Goal: Information Seeking & Learning: Learn about a topic

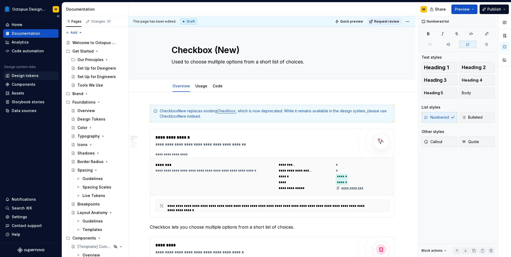
scroll to position [278, 0]
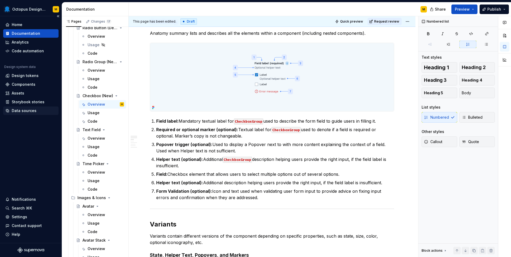
click at [29, 112] on div "Data sources" at bounding box center [24, 110] width 25 height 5
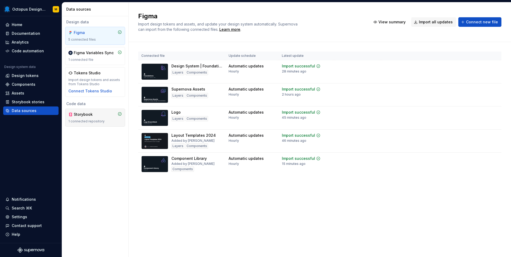
click at [84, 120] on div "1 connected repository" at bounding box center [94, 121] width 53 height 4
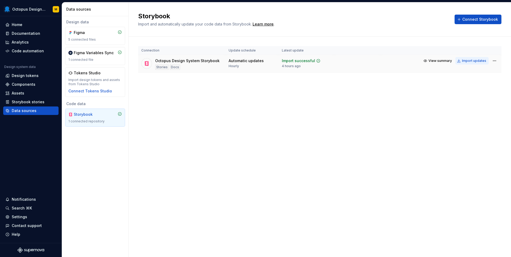
click at [472, 61] on div "Import updates" at bounding box center [474, 61] width 24 height 4
click at [27, 86] on div "Components" at bounding box center [24, 84] width 24 height 5
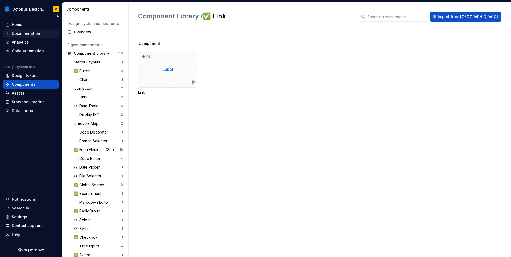
click at [35, 34] on div "Documentation" at bounding box center [26, 33] width 28 height 5
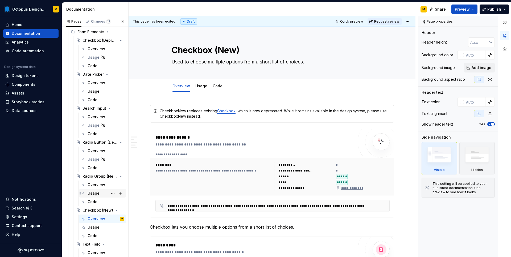
scroll to position [365, 0]
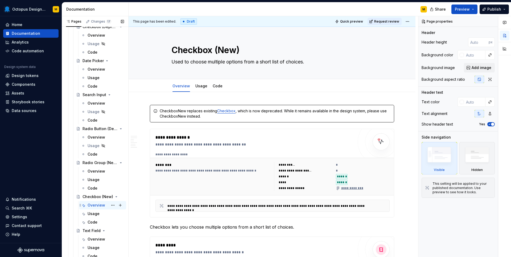
click at [95, 206] on div "Overview" at bounding box center [96, 205] width 18 height 5
click at [209, 168] on div "********" at bounding box center [213, 164] width 117 height 5
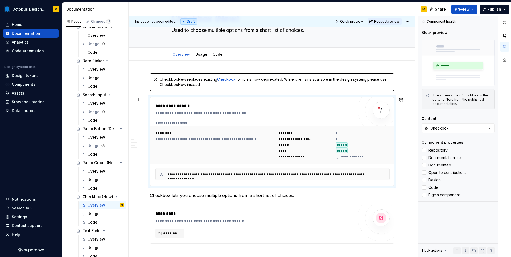
scroll to position [41, 0]
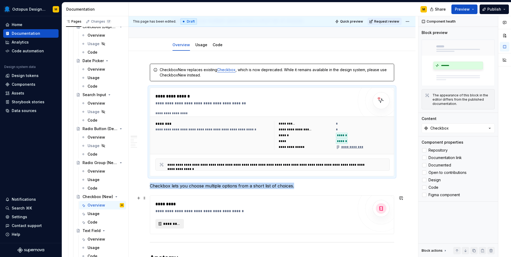
click at [168, 224] on span "*********" at bounding box center [171, 224] width 17 height 5
type textarea "*"
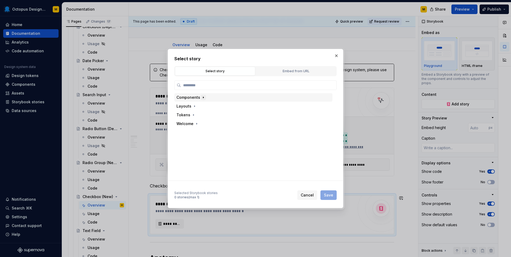
click at [204, 97] on icon "button" at bounding box center [203, 97] width 4 height 4
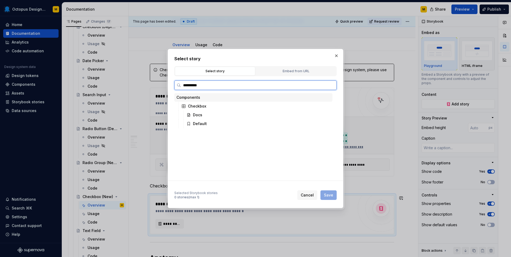
type input "**********"
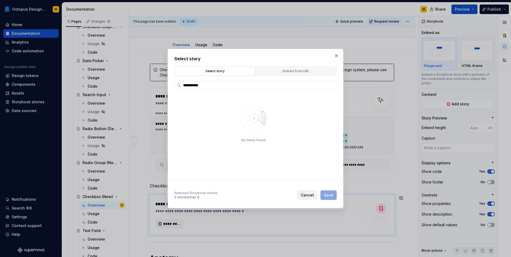
click at [310, 194] on span "Cancel" at bounding box center [306, 195] width 13 height 5
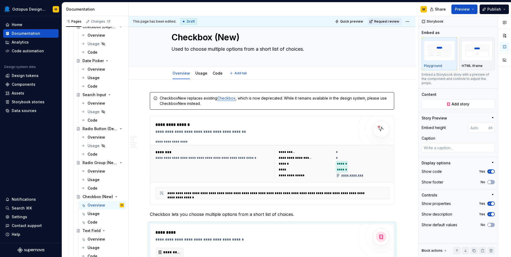
scroll to position [0, 0]
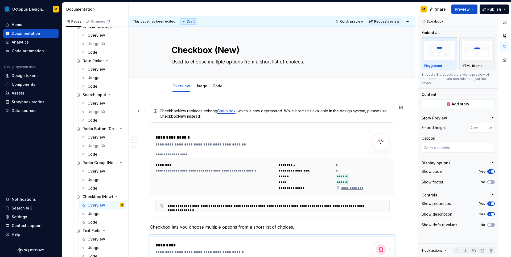
click at [189, 112] on div "CheckboxNew replaces existing Checkbox , which is now deprecated. While it rema…" at bounding box center [275, 113] width 231 height 11
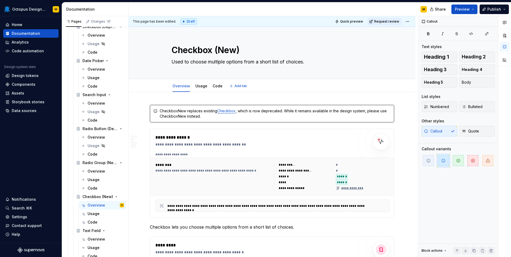
type textarea "*"
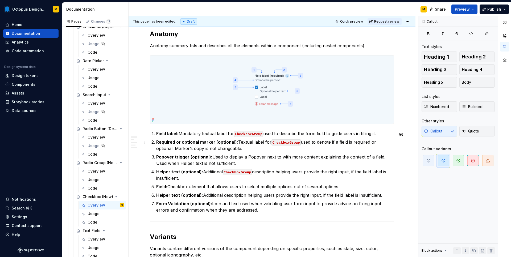
scroll to position [283, 0]
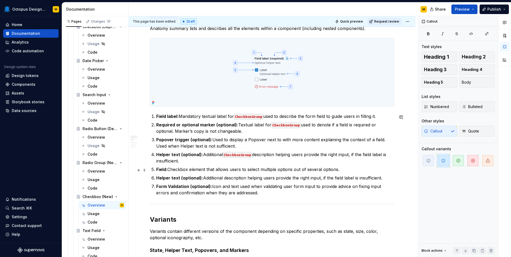
click at [169, 170] on p "Field: Checkbox element that allows users to select multiple options out of sev…" at bounding box center [275, 169] width 238 height 6
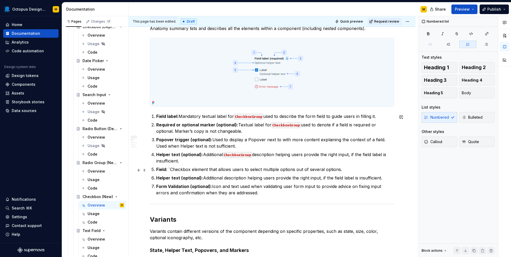
click at [190, 170] on p "Field: ` Checkbox element that allows users to select multiple options out of s…" at bounding box center [275, 169] width 238 height 6
click at [244, 180] on p "Helper text (optional): Additional description helping users provide the right …" at bounding box center [275, 178] width 238 height 6
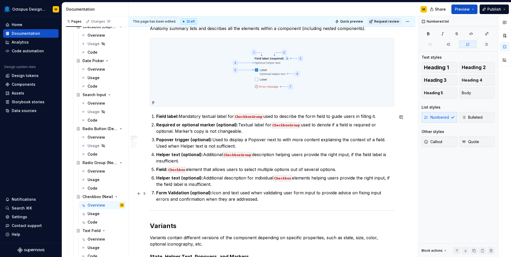
type textarea "*"
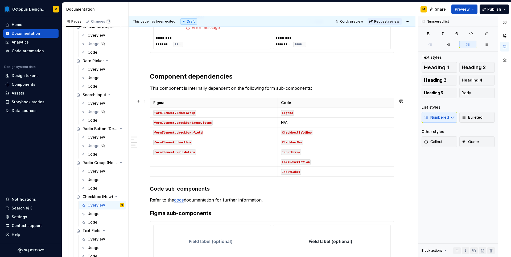
scroll to position [611, 0]
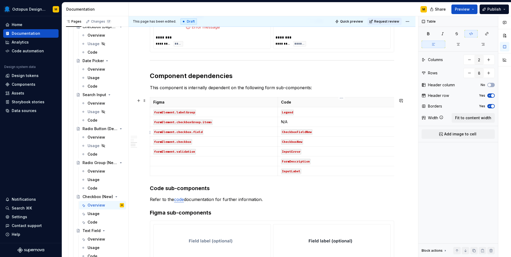
click at [305, 132] on code "CheckboxFieldNew" at bounding box center [296, 133] width 31 height 6
click at [293, 140] on code "CheckboxNew" at bounding box center [292, 142] width 22 height 6
click at [323, 147] on td "CheckboxNew" at bounding box center [341, 142] width 128 height 10
click at [298, 133] on code "CheckboxNew" at bounding box center [292, 133] width 22 height 6
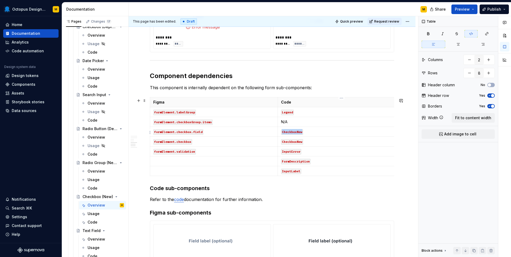
click at [298, 133] on code "CheckboxNew" at bounding box center [292, 133] width 22 height 6
click at [310, 135] on p "CheckboxNew" at bounding box center [341, 131] width 121 height 5
click at [304, 132] on p "CheckboxNe" at bounding box center [341, 131] width 121 height 5
click at [335, 133] on p at bounding box center [341, 131] width 121 height 5
click at [265, 150] on p "formElement.validation" at bounding box center [213, 151] width 121 height 5
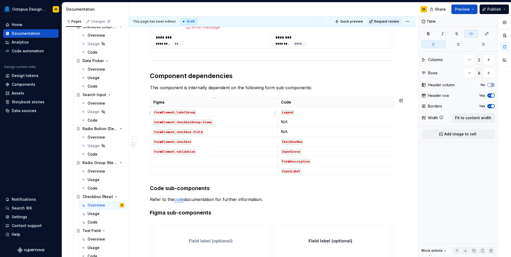
click at [228, 112] on p "formElement.labelGroup" at bounding box center [213, 112] width 121 height 5
click at [150, 113] on html "Octopus Design System M Home Documentation Analytics Code automation Design sys…" at bounding box center [255, 128] width 511 height 257
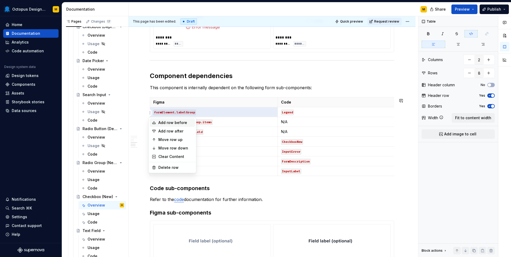
click at [158, 122] on div "Add row before" at bounding box center [175, 122] width 35 height 5
type input "9"
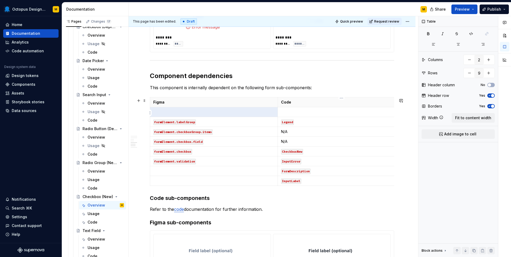
click at [288, 116] on td at bounding box center [341, 112] width 128 height 10
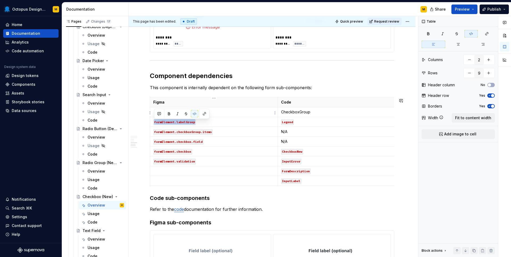
click at [261, 113] on p at bounding box center [213, 112] width 121 height 5
click at [285, 111] on p "CheckboxGroup" at bounding box center [341, 112] width 121 height 5
click at [281, 111] on p "CheckboxGroup" at bounding box center [341, 112] width 121 height 5
click at [312, 113] on p "`CheckboxGroup" at bounding box center [341, 112] width 121 height 5
click at [228, 170] on p at bounding box center [213, 171] width 121 height 5
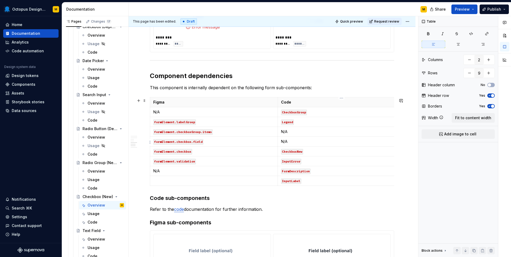
click at [304, 142] on p "N/A" at bounding box center [341, 141] width 121 height 5
click at [314, 152] on p "CheckboxNew" at bounding box center [341, 151] width 121 height 5
click at [313, 152] on p "CheckboxNew" at bounding box center [341, 151] width 121 height 5
click at [300, 143] on p "N/A" at bounding box center [341, 141] width 121 height 5
click at [306, 144] on p "N/A (This is in CheckboxNew`" at bounding box center [341, 141] width 121 height 5
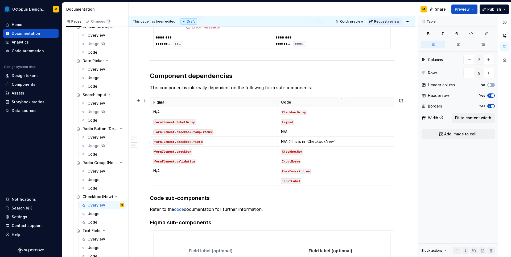
click at [335, 143] on p "N/A (This is in `CheckboxNew`" at bounding box center [341, 141] width 121 height 5
click at [310, 153] on p "CheckboxNew" at bounding box center [341, 151] width 121 height 5
click at [325, 156] on td "CheckboxNew , includes" at bounding box center [341, 152] width 128 height 10
click at [383, 153] on p "CheckboxNew (Uses InputLabel and FormDescription" at bounding box center [341, 151] width 121 height 5
drag, startPoint x: 304, startPoint y: 152, endPoint x: 380, endPoint y: 152, distance: 76.3
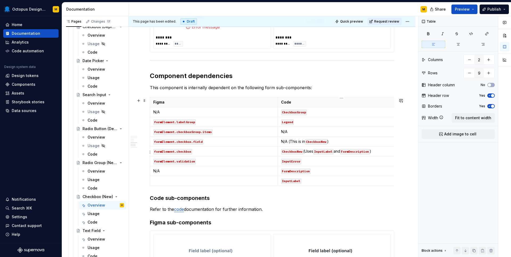
click at [380, 152] on p "CheckboxNew (Uses InputLabel and FormDescription )" at bounding box center [341, 151] width 121 height 5
drag, startPoint x: 380, startPoint y: 152, endPoint x: 304, endPoint y: 153, distance: 75.8
click at [304, 153] on p "CheckboxNew (Uses InputLabel and FormDescription )" at bounding box center [341, 151] width 121 height 5
click at [315, 112] on p "CheckboxGroup" at bounding box center [341, 112] width 121 height 5
click at [342, 112] on p "CheckboxGroup (Uses InputLabel and FormDescription )" at bounding box center [341, 112] width 121 height 5
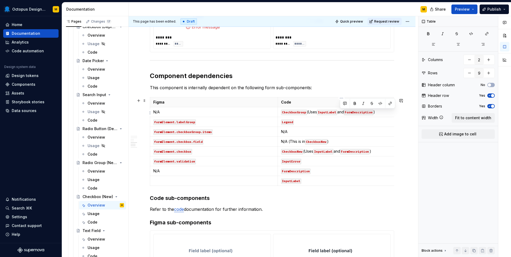
click at [342, 112] on p "CheckboxGroup (Uses InputLabel and FormDescription )" at bounding box center [341, 112] width 121 height 5
click at [316, 114] on p "CheckboxGroup (Uses InputLabel and FormDescription )" at bounding box center [341, 112] width 121 height 5
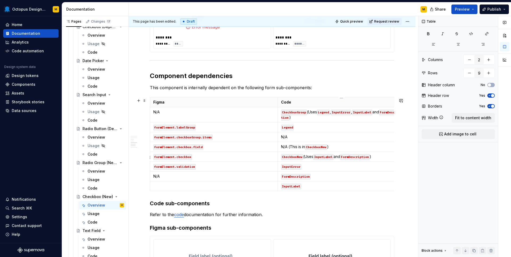
click at [314, 158] on p "CheckboxNew (Uses InputLabel and FormDescription )" at bounding box center [341, 156] width 121 height 5
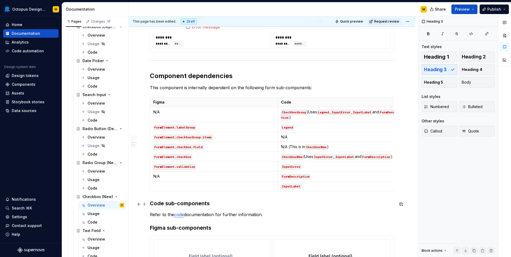
click at [315, 201] on h3 "Code sub-components" at bounding box center [272, 203] width 244 height 7
click at [308, 113] on p "CheckboxGroup (Uses Legend , InputError , InputLabel and FormDescription )" at bounding box center [341, 115] width 121 height 11
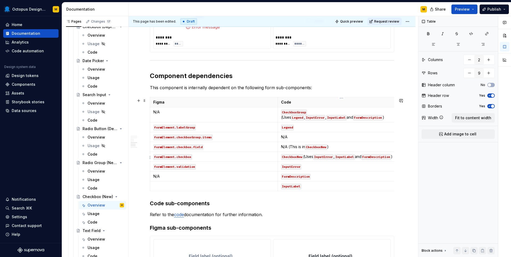
click at [304, 157] on p "CheckboxNew (Uses InputError , InputLabel and FormDescription )" at bounding box center [341, 156] width 121 height 5
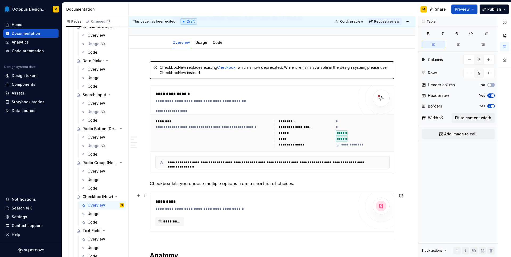
scroll to position [31, 0]
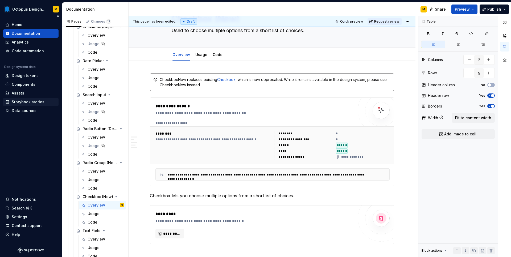
click at [26, 101] on div "Storybook stories" at bounding box center [28, 101] width 33 height 5
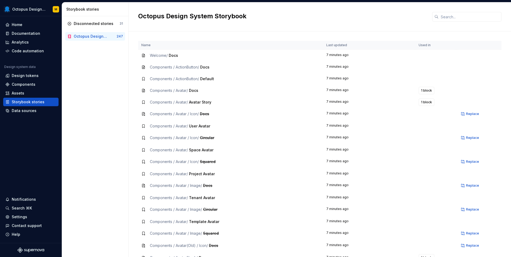
click at [93, 37] on div "Octopus Design System Storybook" at bounding box center [91, 36] width 34 height 5
click at [21, 113] on div "Data sources" at bounding box center [24, 110] width 25 height 5
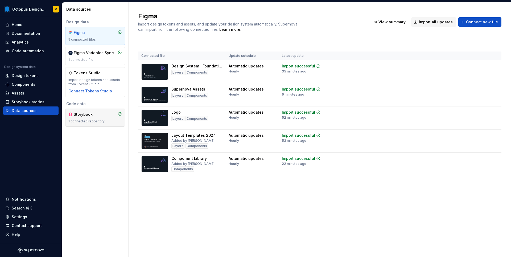
click at [101, 115] on div "Storybook" at bounding box center [94, 114] width 53 height 5
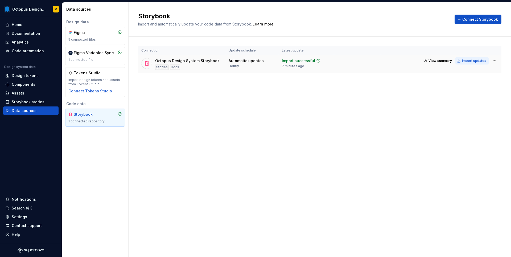
click at [468, 59] on div "Import updates" at bounding box center [474, 61] width 24 height 4
click at [19, 34] on div "Documentation" at bounding box center [26, 33] width 28 height 5
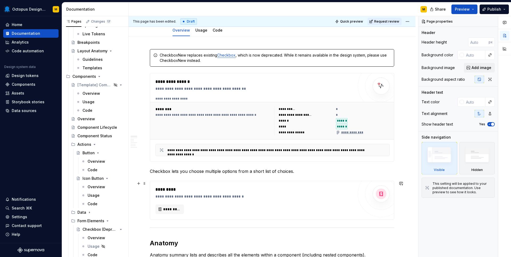
scroll to position [61, 0]
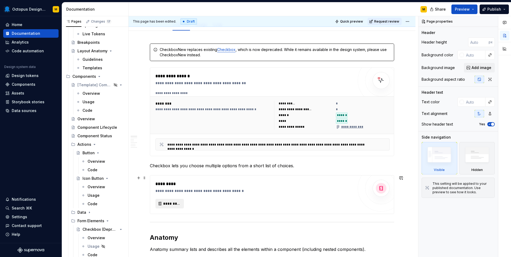
click at [182, 202] on button "*********" at bounding box center [169, 204] width 28 height 10
type textarea "*"
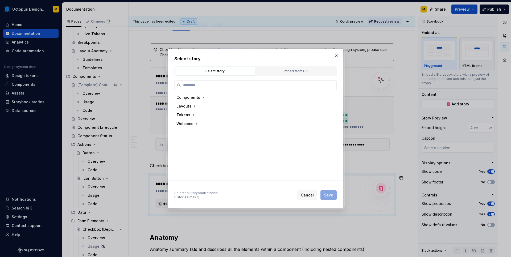
click at [169, 202] on div "Select story Select story Embed from URL Components Layouts Tokens Welcome Sele…" at bounding box center [256, 129] width 176 height 160
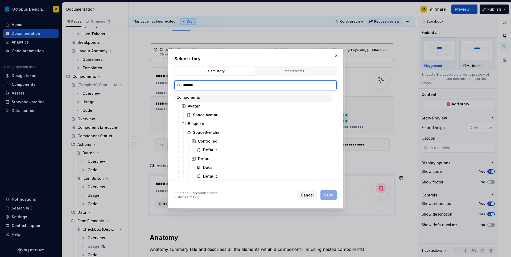
type input "********"
click at [196, 148] on div "Basic" at bounding box center [198, 150] width 10 height 5
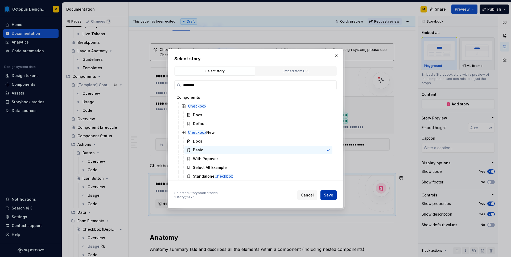
click at [328, 197] on span "Save" at bounding box center [328, 195] width 9 height 5
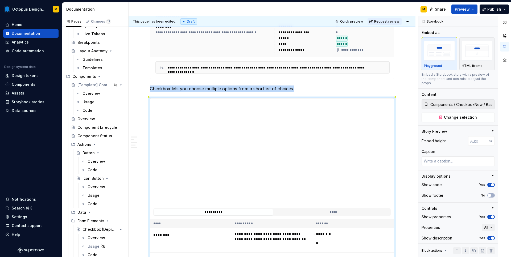
scroll to position [148, 0]
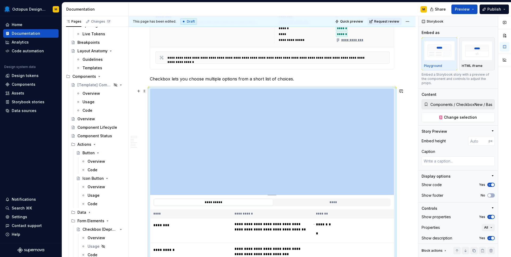
click at [122, 105] on div "Pages Changes 17 Add Accessibility guide for tree Page tree. Navigate the tree …" at bounding box center [286, 138] width 449 height 244
click at [272, 196] on div at bounding box center [271, 195] width 9 height 1
type textarea "*"
type input "329"
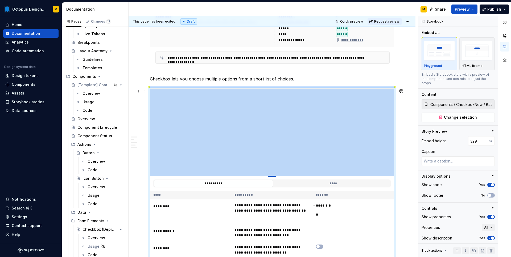
type textarea "*"
type input "248"
type textarea "*"
type input "226"
type textarea "*"
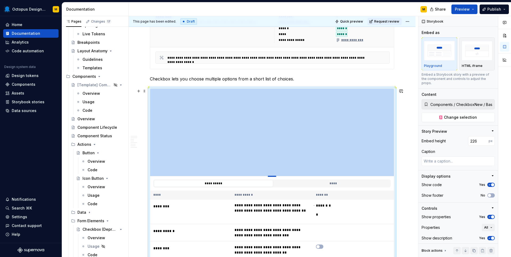
type input "201"
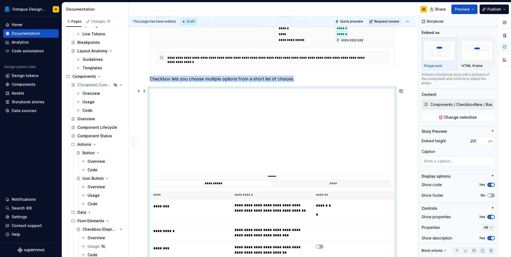
type textarea "*"
type input "189"
type textarea "*"
type input "183"
type textarea "*"
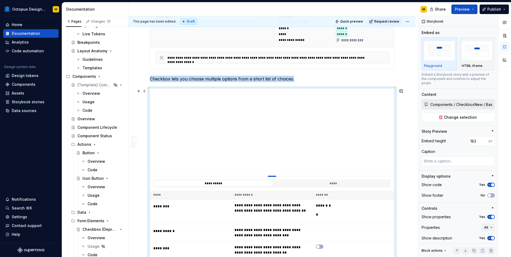
type input "178"
type textarea "*"
type input "169"
type textarea "*"
type input "167"
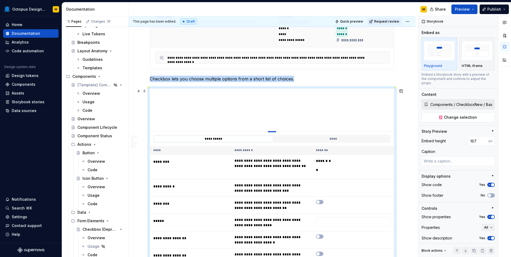
type textarea "*"
type input "161"
type textarea "*"
type input "156"
type textarea "*"
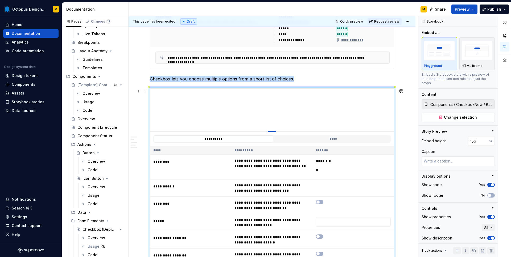
type input "154"
type textarea "*"
type input "152"
type textarea "*"
type input "150"
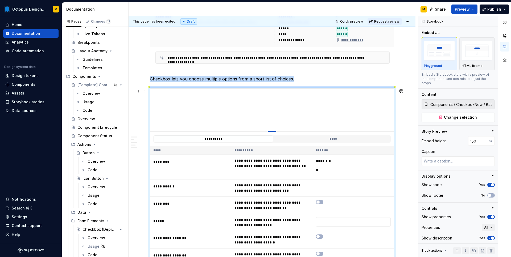
type textarea "*"
type input "148"
type textarea "*"
type input "147"
type textarea "*"
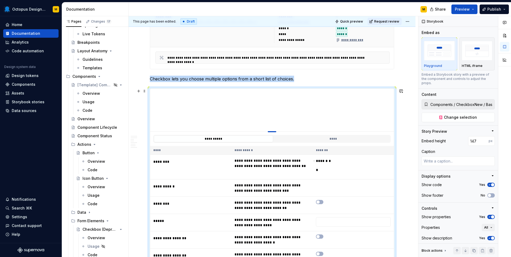
type input "148"
type textarea "*"
type input "150"
type textarea "*"
type input "152"
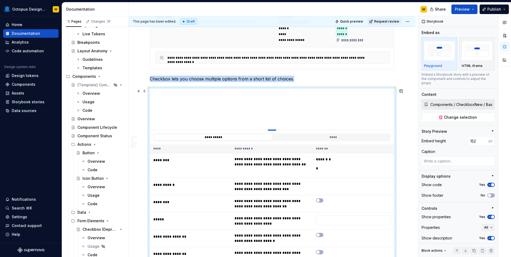
type textarea "*"
type input "155"
type textarea "*"
type input "156"
type textarea "*"
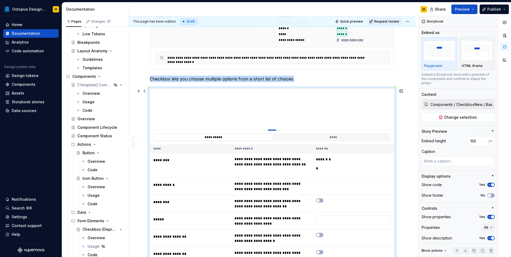
type input "158"
type textarea "*"
type input "161"
type textarea "*"
type input "167"
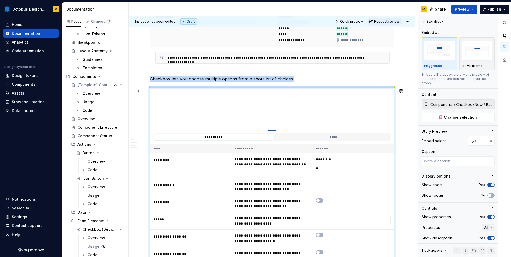
type textarea "*"
type input "170"
type textarea "*"
type input "173"
type textarea "*"
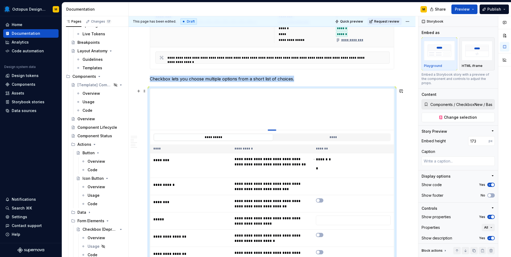
type input "177"
type textarea "*"
type input "188"
type textarea "*"
type input "193"
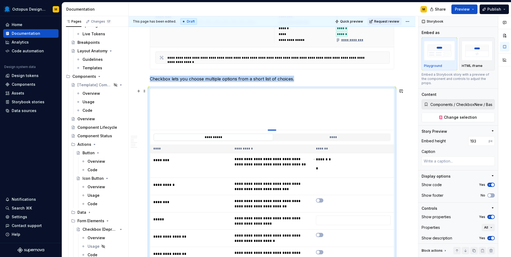
type textarea "*"
type input "197"
type textarea "*"
type input "201"
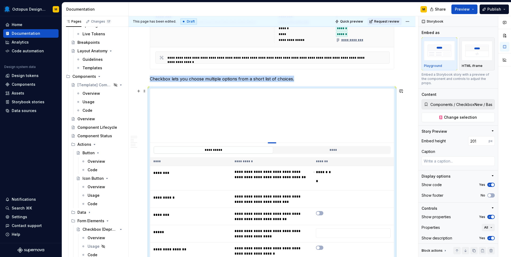
type textarea "*"
type input "203"
type textarea "*"
type input "204"
type textarea "*"
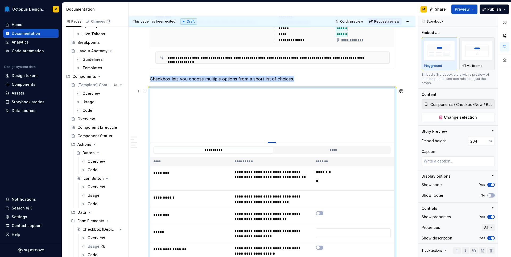
type input "207"
type textarea "*"
type input "208"
type textarea "*"
type input "209"
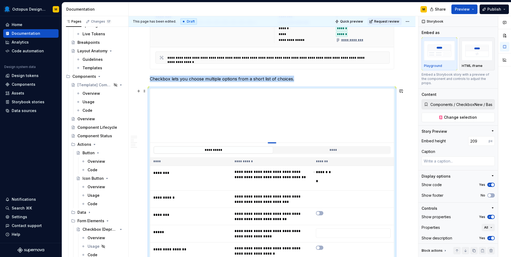
type textarea "*"
type input "210"
type textarea "*"
type input "211"
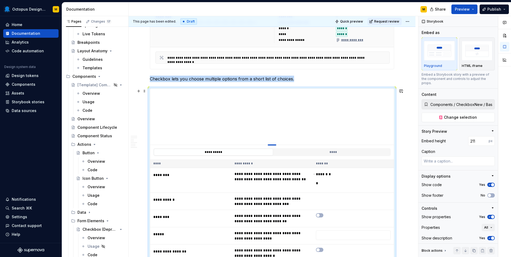
type textarea "*"
type input "209"
type textarea "*"
type input "206"
type textarea "*"
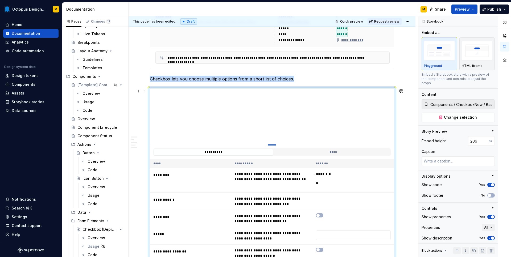
type input "205"
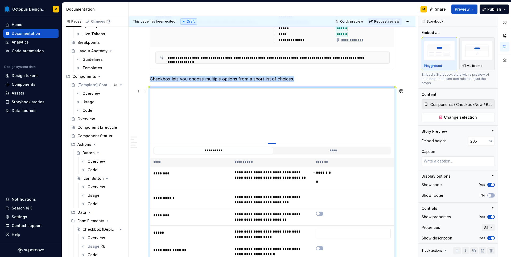
drag, startPoint x: 272, startPoint y: 196, endPoint x: 272, endPoint y: 143, distance: 52.4
click at [272, 143] on div at bounding box center [272, 143] width 9 height 1
click at [490, 183] on icon "button" at bounding box center [489, 184] width 4 height 3
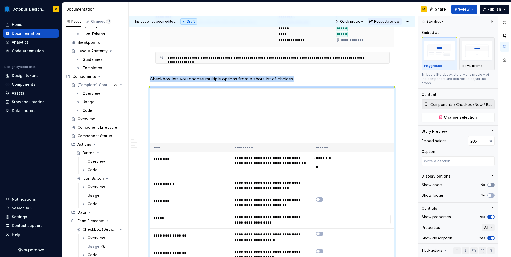
scroll to position [221, 0]
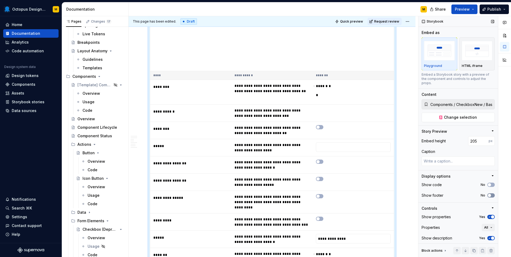
click at [491, 194] on button "No" at bounding box center [490, 196] width 7 height 4
click at [490, 216] on icon "button" at bounding box center [489, 217] width 4 height 3
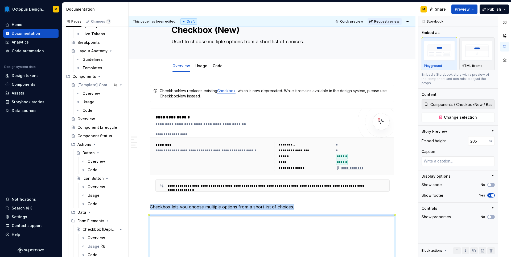
scroll to position [0, 0]
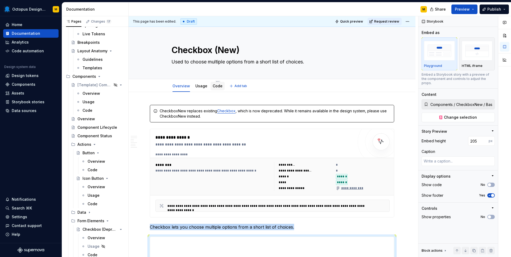
click at [217, 86] on link "Code" at bounding box center [217, 86] width 10 height 5
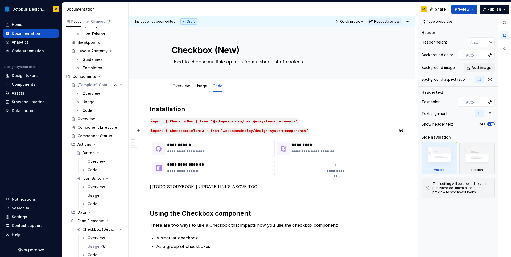
type textarea "*"
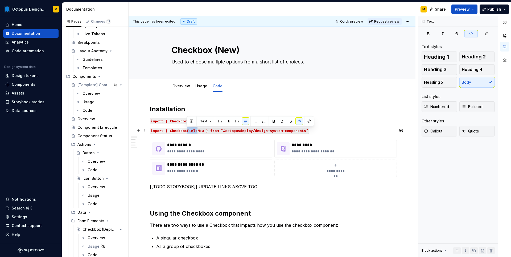
drag, startPoint x: 197, startPoint y: 131, endPoint x: 186, endPoint y: 131, distance: 10.1
click at [186, 131] on code "import { CheckboxFieldNew } from "@octopusdeploy/design-system-components"" at bounding box center [229, 131] width 159 height 6
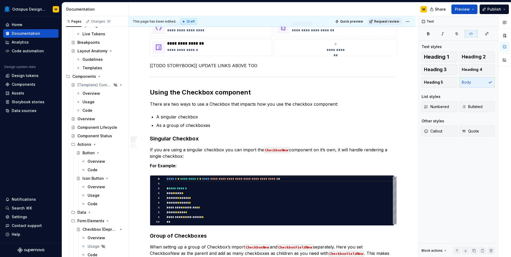
scroll to position [121, 0]
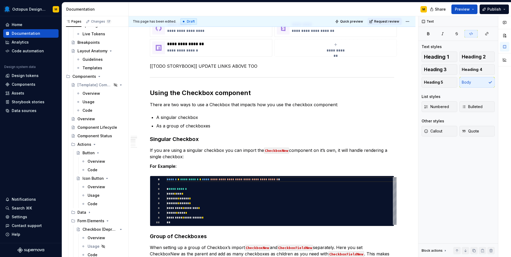
click at [219, 66] on p "[[TODO STORYBOOK]] UPDATE LINKS ABOVE TOO" at bounding box center [272, 66] width 244 height 6
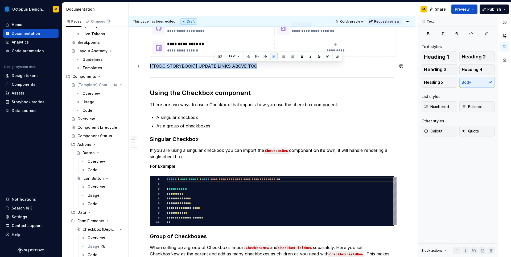
click at [219, 66] on p "[[TODO STORYBOOK]] UPDATE LINKS ABOVE TOO" at bounding box center [272, 66] width 244 height 6
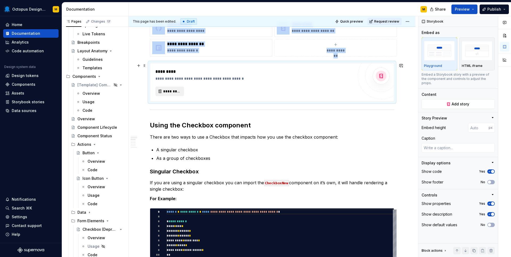
click at [166, 89] on span "*********" at bounding box center [171, 91] width 17 height 5
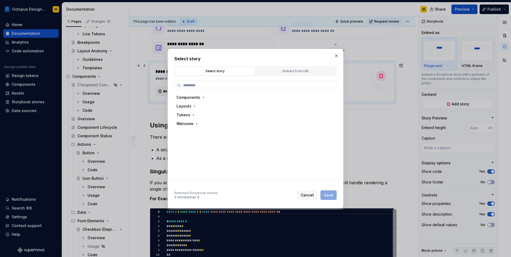
type textarea "*"
click at [201, 85] on input "search" at bounding box center [258, 85] width 155 height 5
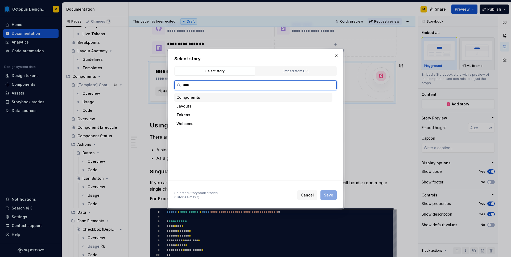
type input "*****"
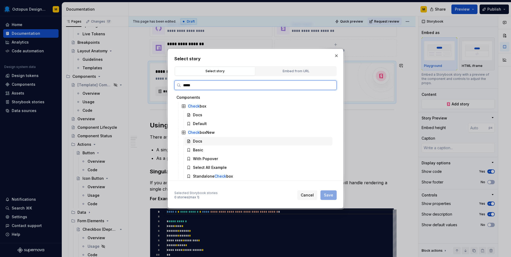
click at [206, 142] on div "Docs" at bounding box center [258, 141] width 148 height 9
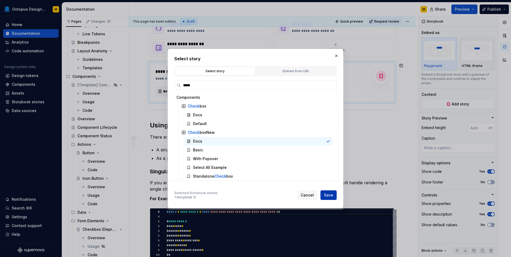
click at [331, 195] on span "Save" at bounding box center [328, 195] width 9 height 5
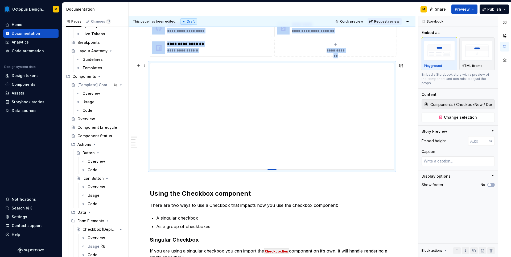
type textarea "*"
type input "406"
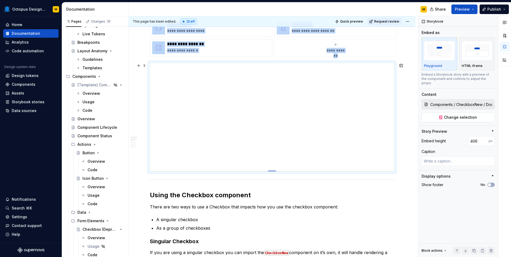
type textarea "*"
type input "422"
type textarea "*"
type input "460"
type textarea "*"
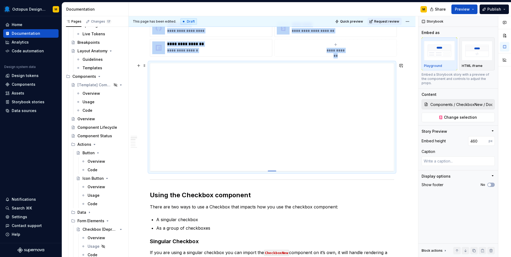
type input "466"
type textarea "*"
type input "508"
type textarea "*"
type input "523"
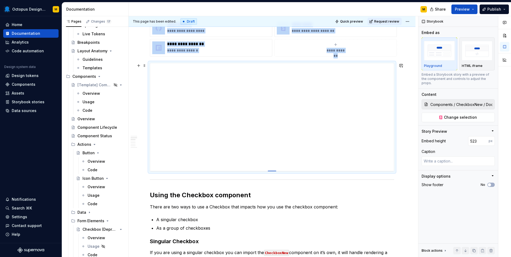
type textarea "*"
type input "542"
type textarea "*"
type input "551"
type textarea "*"
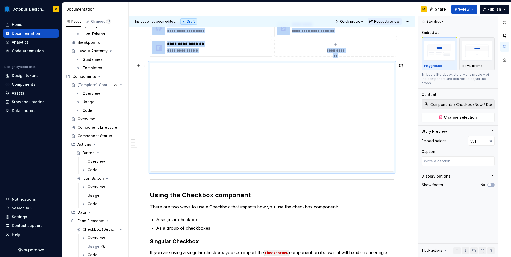
type input "556"
type textarea "*"
type input "561"
type textarea "*"
type input "566"
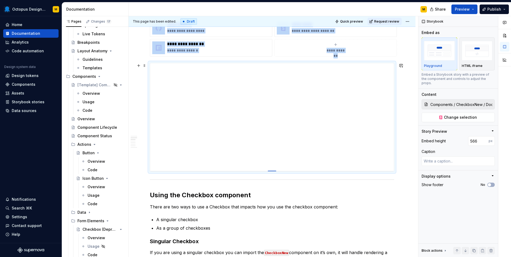
type textarea "*"
type input "573"
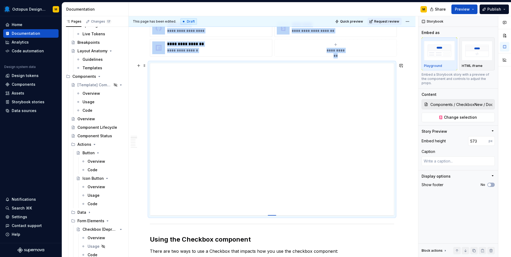
type textarea "*"
type input "582"
type textarea "*"
type input "592"
type textarea "*"
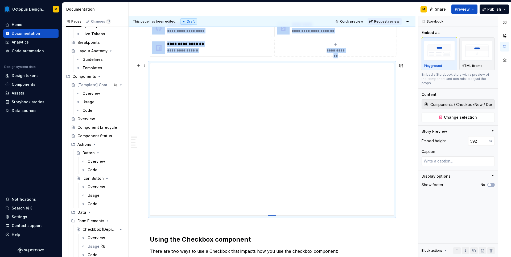
type input "603"
type textarea "*"
type input "616"
type textarea "*"
type input "627"
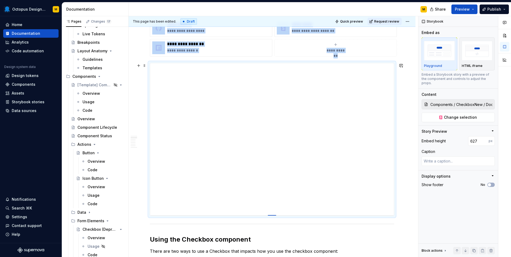
type textarea "*"
type input "634"
type textarea "*"
type input "640"
type textarea "*"
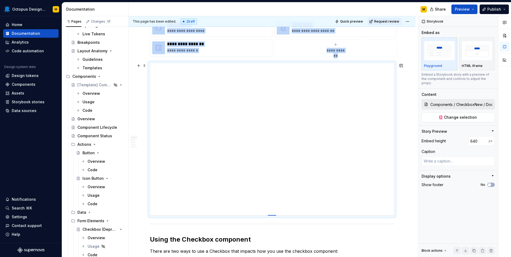
type input "646"
type textarea "*"
type input "648"
type textarea "*"
type input "652"
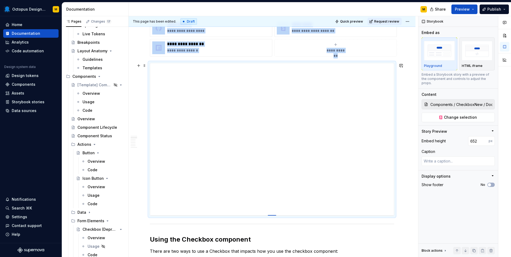
type textarea "*"
type input "658"
type textarea "*"
type input "666"
type textarea "*"
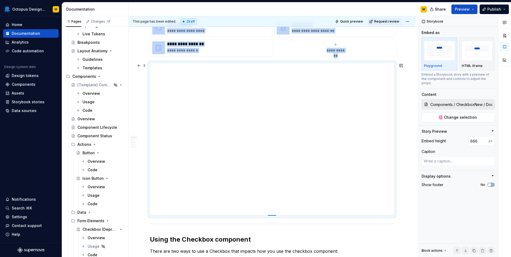
type input "675"
type textarea "*"
type input "679"
type textarea "*"
type input "685"
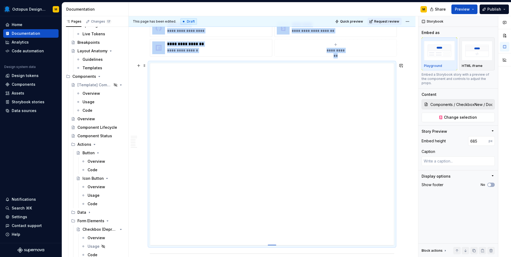
type textarea "*"
type input "687"
type textarea "*"
type input "688"
type textarea "*"
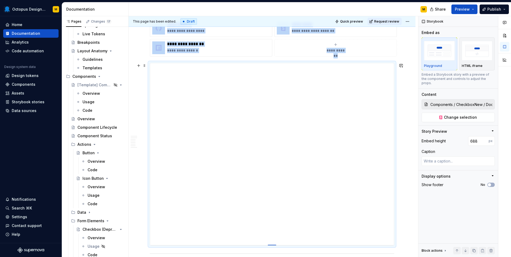
type input "689"
drag, startPoint x: 273, startPoint y: 169, endPoint x: 273, endPoint y: 247, distance: 77.1
click at [273, 247] on div at bounding box center [272, 246] width 9 height 1
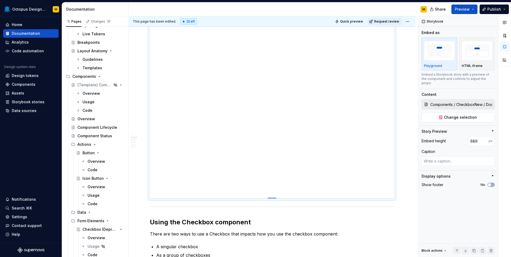
scroll to position [204, 0]
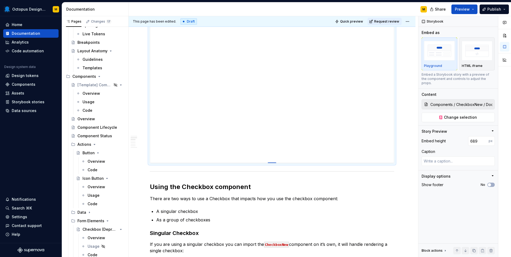
type textarea "*"
type input "756"
type textarea "*"
type input "788"
type textarea "*"
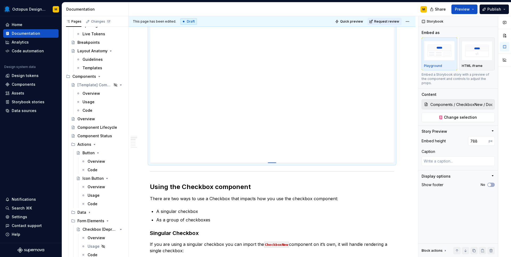
type input "893"
type textarea "*"
type input "923"
type textarea "*"
type input "949"
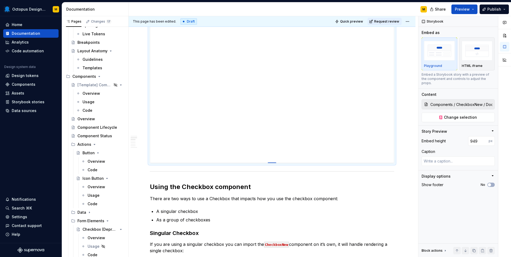
type textarea "*"
type input "968"
type textarea "*"
type input "993"
type textarea "*"
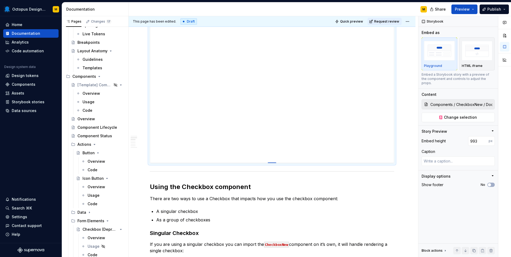
type input "1010"
type textarea "*"
type input "1028"
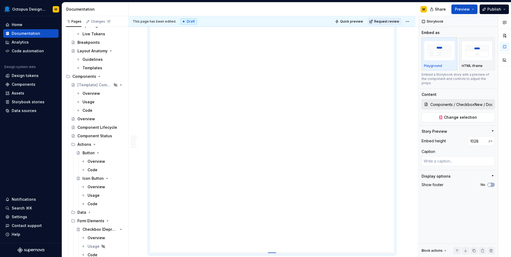
type textarea "*"
type input "1040"
type textarea "*"
type input "1043"
drag, startPoint x: 273, startPoint y: 163, endPoint x: 284, endPoint y: 257, distance: 94.8
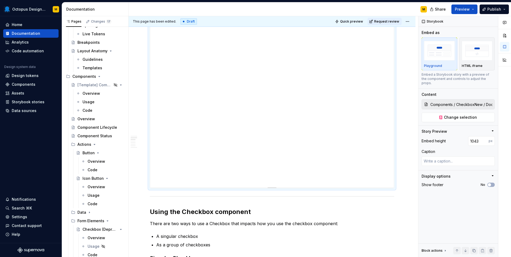
scroll to position [325, 0]
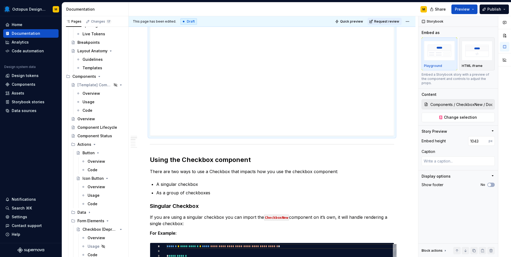
click at [267, 135] on div at bounding box center [271, 135] width 37 height 1
type textarea "*"
type input "1041"
type textarea "*"
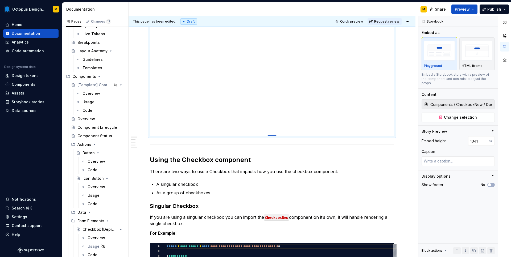
type input "1042"
type textarea "*"
type input "1046"
type textarea "*"
type input "1054"
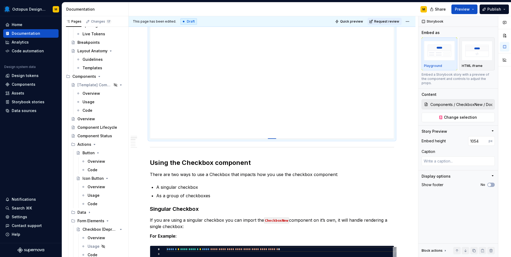
type textarea "*"
type input "1074"
type textarea "*"
type input "1097"
type textarea "*"
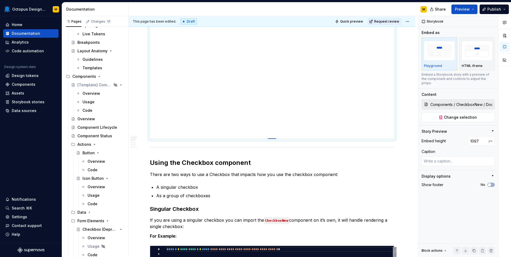
type input "1126"
type textarea "*"
type input "1149"
type textarea "*"
type input "1168"
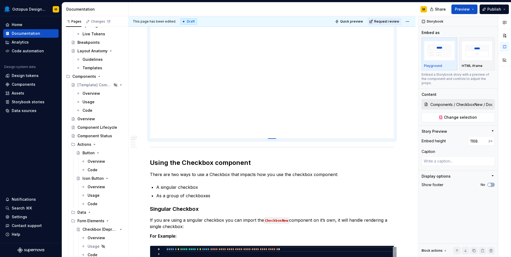
type textarea "*"
type input "1186"
type textarea "*"
type input "1200"
type textarea "*"
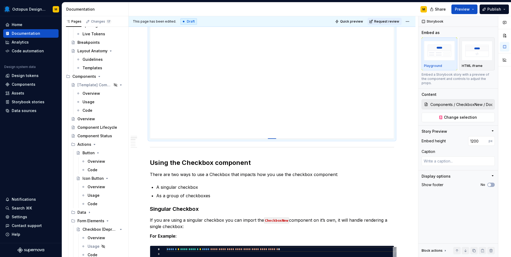
type input "1212"
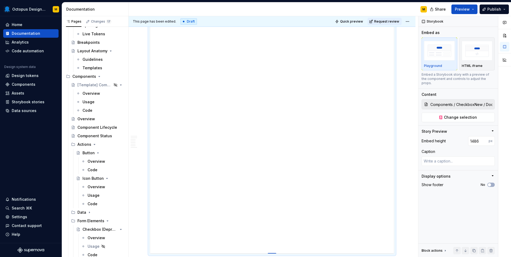
drag, startPoint x: 272, startPoint y: 135, endPoint x: 275, endPoint y: 254, distance: 118.4
click at [275, 254] on div at bounding box center [272, 253] width 9 height 1
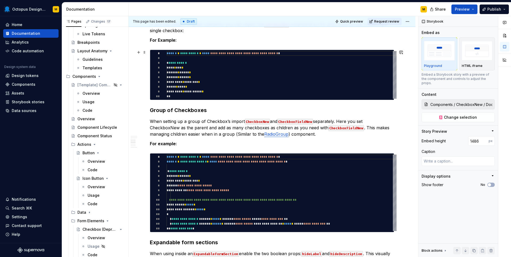
scroll to position [639, 0]
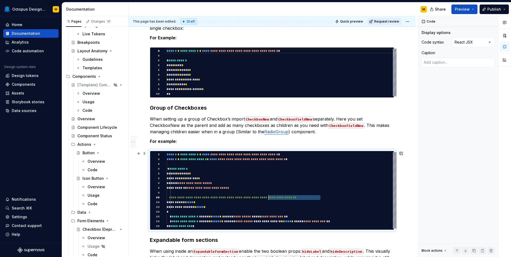
drag, startPoint x: 322, startPoint y: 199, endPoint x: 269, endPoint y: 199, distance: 53.7
click at [269, 199] on div "**********" at bounding box center [281, 190] width 230 height 77
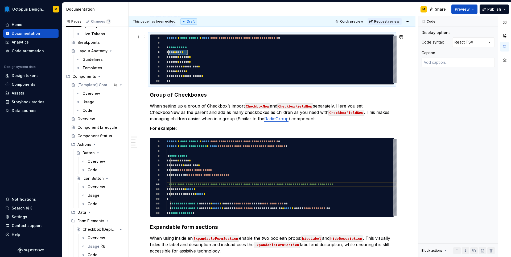
scroll to position [14, 0]
drag, startPoint x: 187, startPoint y: 52, endPoint x: 167, endPoint y: 52, distance: 20.2
click at [167, 52] on div "**********" at bounding box center [281, 60] width 230 height 48
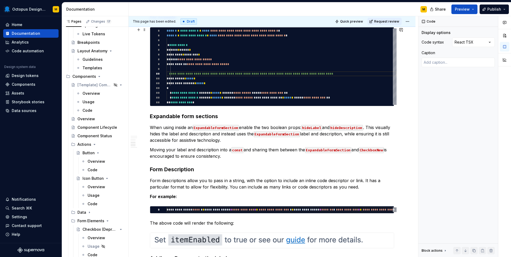
scroll to position [760, 0]
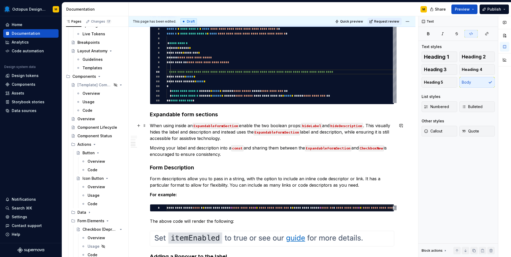
click at [239, 127] on code "ExpandableFormSection" at bounding box center [216, 126] width 46 height 6
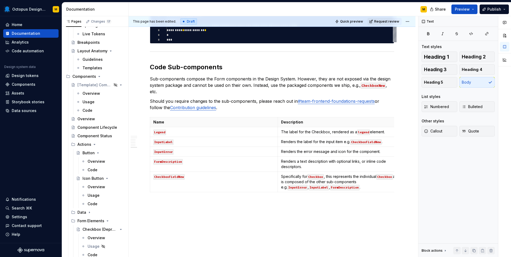
scroll to position [1046, 0]
click at [178, 174] on code "CheckboxFieldNew" at bounding box center [168, 177] width 31 height 6
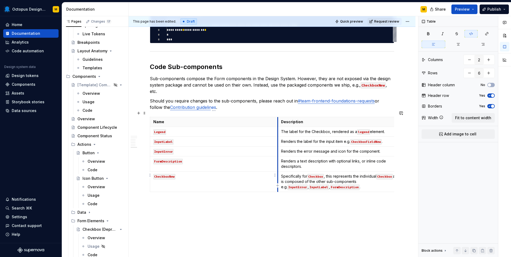
click at [274, 179] on td "CheckboxNew" at bounding box center [214, 182] width 128 height 20
click at [260, 178] on td "CheckboxNew" at bounding box center [214, 182] width 128 height 20
click at [185, 174] on p "CheckboxNew" at bounding box center [213, 176] width 121 height 5
drag, startPoint x: 186, startPoint y: 171, endPoint x: 151, endPoint y: 171, distance: 35.4
click at [151, 172] on td "CheckboxNew" at bounding box center [214, 182] width 128 height 20
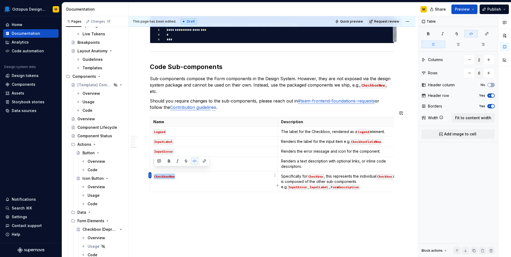
click at [149, 174] on html "Octopus Design System M Home Documentation Analytics Code automation Design sys…" at bounding box center [255, 128] width 511 height 257
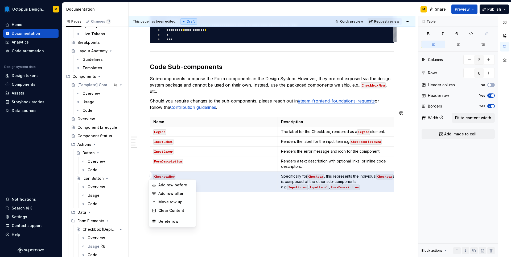
click at [173, 216] on div "Add row before Add row after Move row up Clear Content Delete row" at bounding box center [172, 204] width 48 height 48
click at [173, 220] on div "Delete row" at bounding box center [175, 221] width 35 height 5
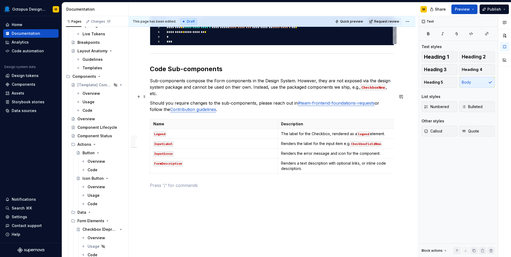
scroll to position [1053, 0]
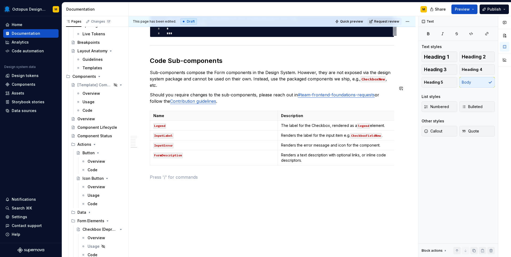
click at [163, 174] on p "Examples" at bounding box center [272, 177] width 244 height 6
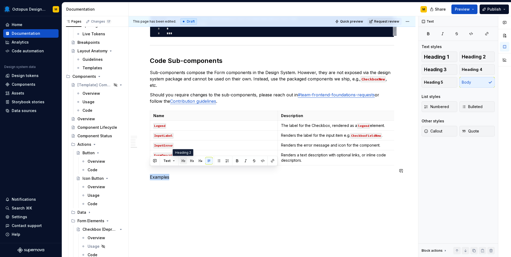
click at [184, 161] on button "button" at bounding box center [182, 160] width 7 height 7
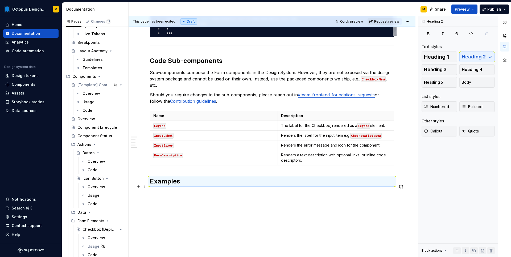
click at [173, 190] on p at bounding box center [272, 193] width 244 height 6
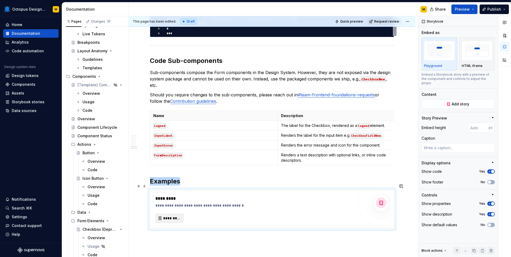
click at [167, 216] on span "*********" at bounding box center [171, 218] width 17 height 5
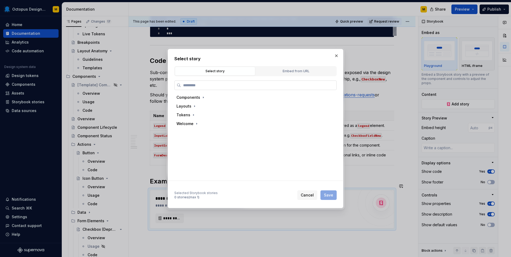
click at [189, 85] on input "search" at bounding box center [258, 85] width 155 height 5
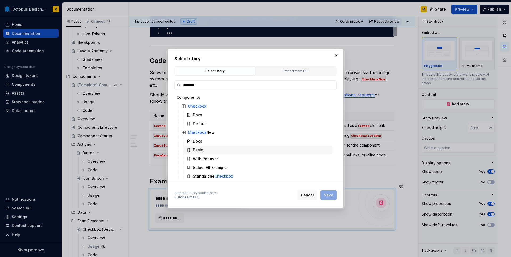
scroll to position [19, 0]
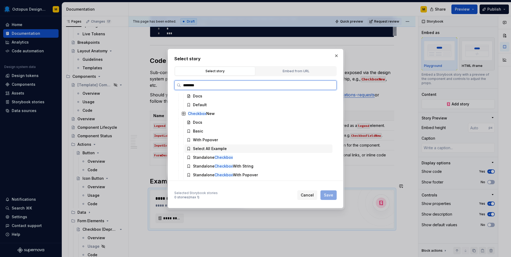
click at [204, 150] on div "Select All Example" at bounding box center [210, 148] width 34 height 5
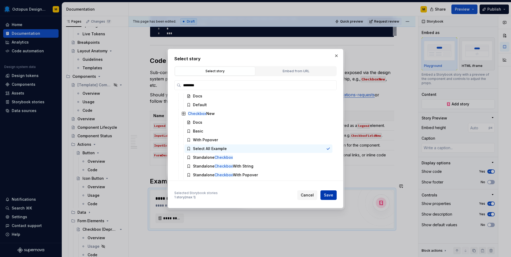
click at [332, 192] on button "Save" at bounding box center [328, 196] width 16 height 10
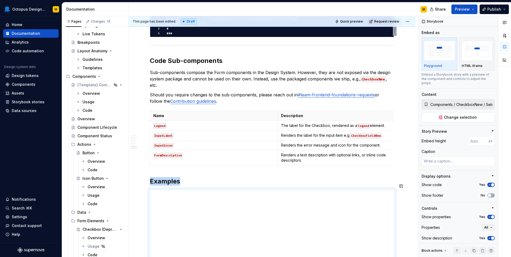
scroll to position [1086, 0]
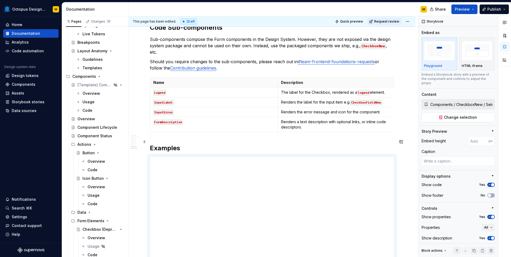
click at [181, 144] on h2 "Examples" at bounding box center [272, 148] width 244 height 9
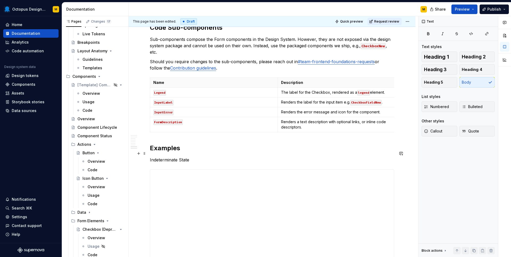
click at [162, 157] on p "Indeterminate State" at bounding box center [272, 160] width 244 height 6
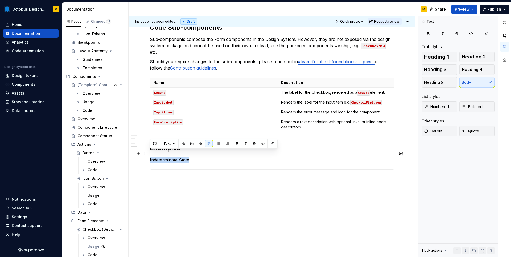
click at [162, 157] on p "Indeterminate State" at bounding box center [272, 160] width 244 height 6
click at [193, 144] on button "button" at bounding box center [191, 143] width 7 height 7
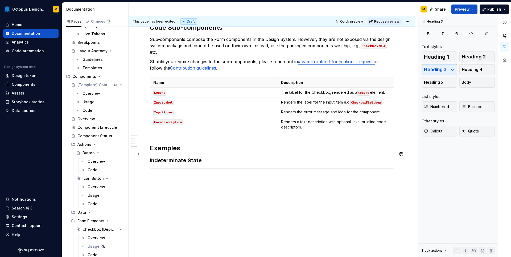
click at [208, 157] on h3 "Indeterminate State" at bounding box center [272, 160] width 244 height 7
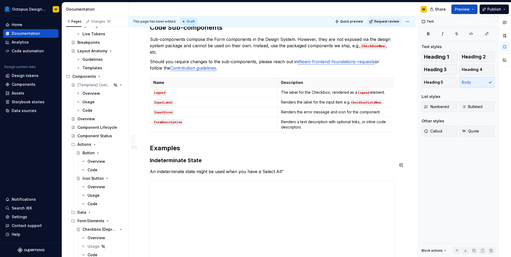
click at [260, 169] on p "An indeterminate state might be used when you have a Select All”" at bounding box center [272, 172] width 244 height 6
click at [288, 169] on p "An indeterminate state might be used when you have a “Select All”" at bounding box center [272, 172] width 244 height 6
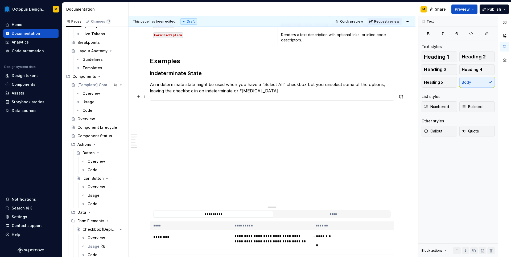
scroll to position [1178, 0]
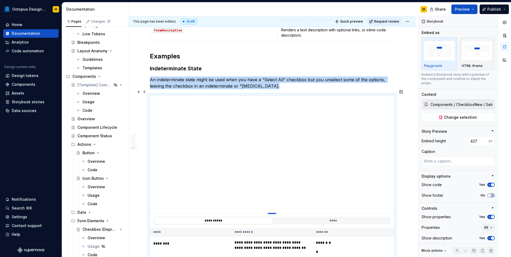
drag, startPoint x: 272, startPoint y: 196, endPoint x: 271, endPoint y: 206, distance: 10.7
click at [271, 213] on div at bounding box center [272, 213] width 9 height 1
click at [490, 216] on icon "button" at bounding box center [489, 217] width 4 height 3
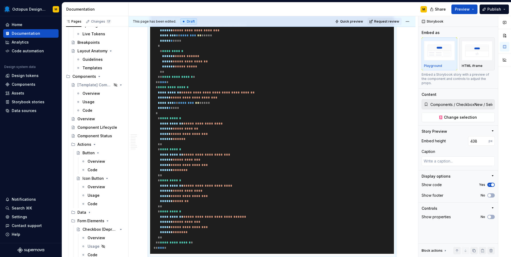
scroll to position [1410, 0]
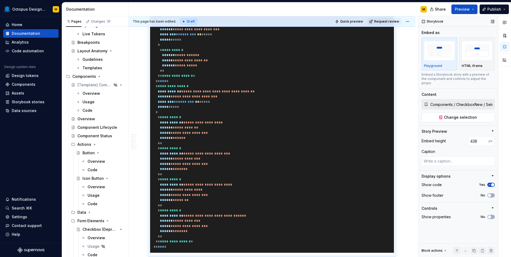
click at [489, 183] on icon "button" at bounding box center [489, 184] width 4 height 3
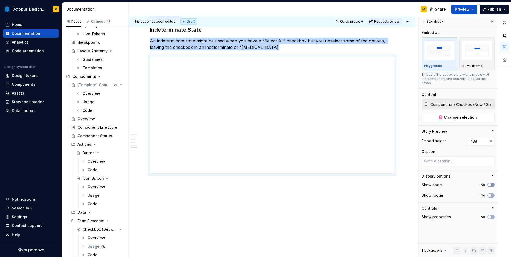
scroll to position [1210, 0]
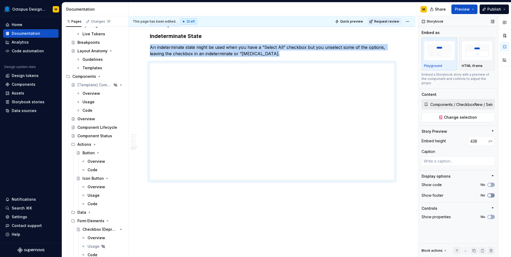
click at [490, 194] on icon "button" at bounding box center [489, 195] width 4 height 3
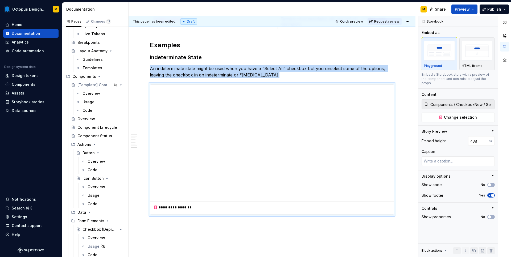
scroll to position [1172, 0]
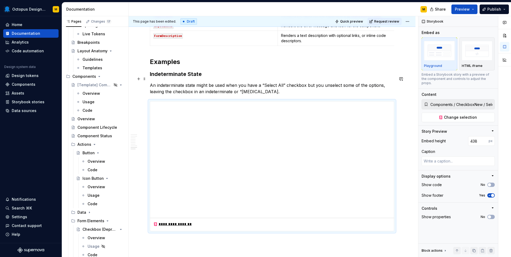
click at [277, 86] on p "An indeterminate state might be used when you have a “Select All” checkbox but …" at bounding box center [272, 88] width 244 height 13
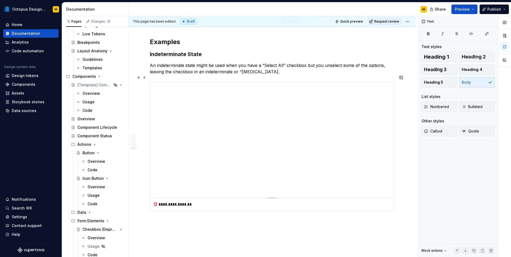
scroll to position [1223, 0]
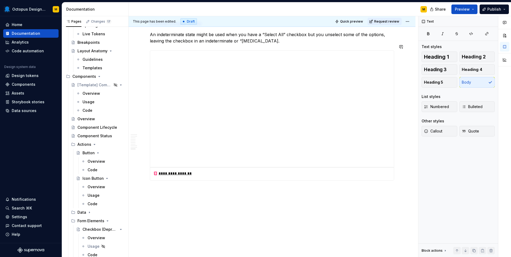
click at [153, 187] on p "SIngular Checkbox" at bounding box center [272, 190] width 244 height 6
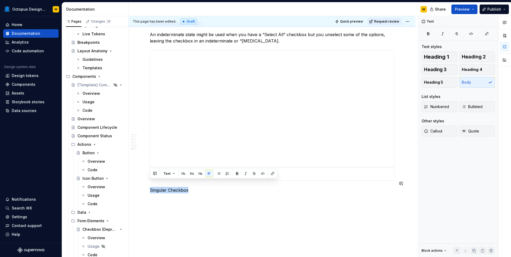
click at [191, 172] on button "button" at bounding box center [191, 173] width 7 height 7
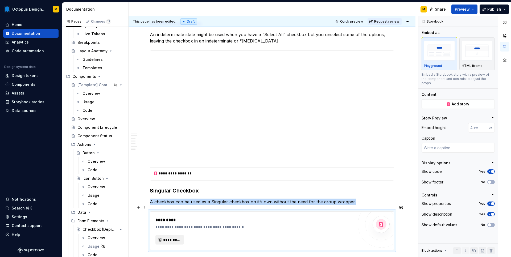
click at [170, 237] on span "*********" at bounding box center [171, 239] width 17 height 5
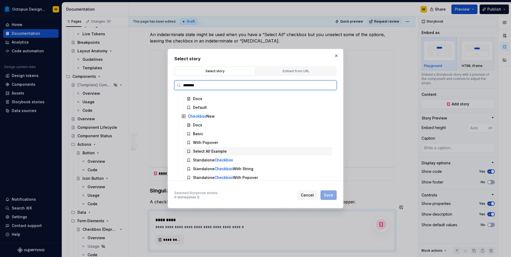
scroll to position [19, 0]
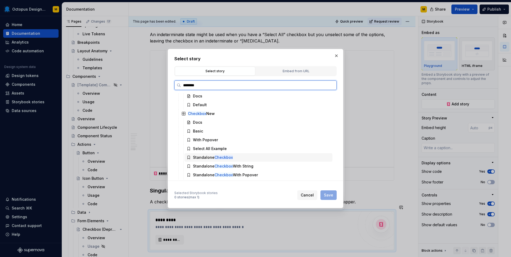
click at [205, 158] on div "Standalone Checkbox" at bounding box center [213, 157] width 40 height 5
click at [206, 173] on div "Standalone Checkbox With Popover" at bounding box center [225, 175] width 65 height 5
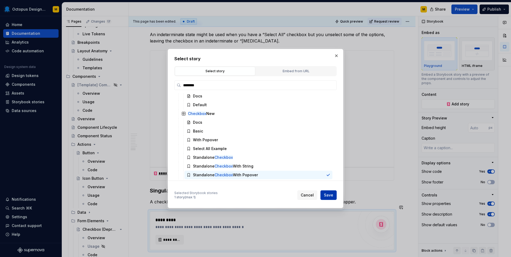
click at [330, 198] on span "Save" at bounding box center [328, 195] width 9 height 5
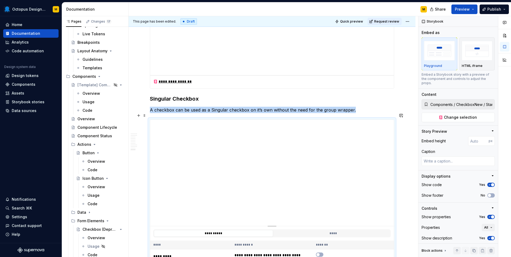
scroll to position [1318, 0]
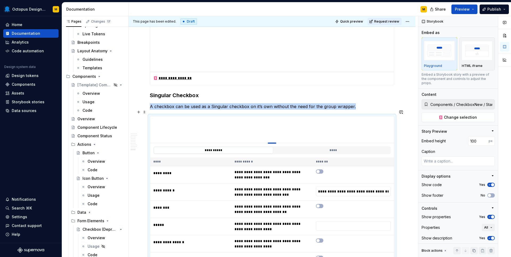
drag, startPoint x: 274, startPoint y: 216, endPoint x: 264, endPoint y: 129, distance: 88.0
click at [488, 183] on icon "button" at bounding box center [489, 184] width 4 height 3
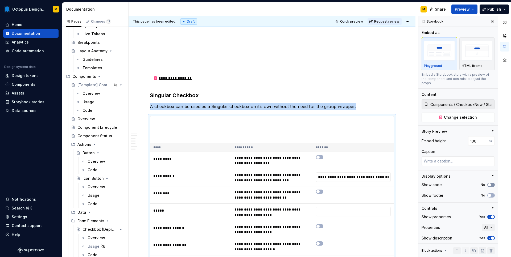
scroll to position [1412, 0]
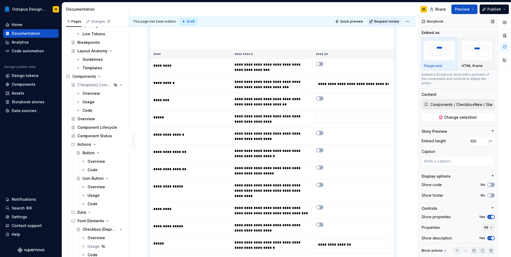
click at [491, 192] on div "Show footer No" at bounding box center [457, 195] width 73 height 7
click at [491, 194] on icon "button" at bounding box center [489, 195] width 4 height 3
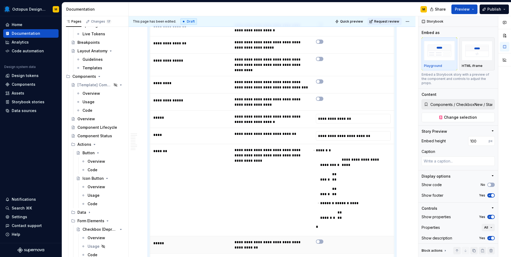
scroll to position [1538, 0]
click at [265, 253] on div "**********" at bounding box center [272, 259] width 244 height 13
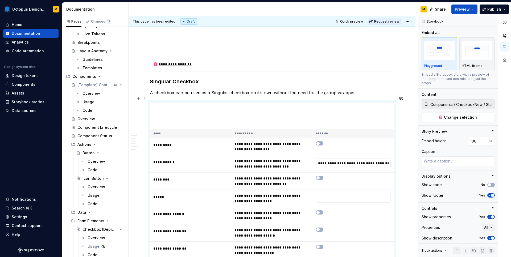
scroll to position [1333, 0]
click at [334, 193] on input "text" at bounding box center [353, 198] width 75 height 10
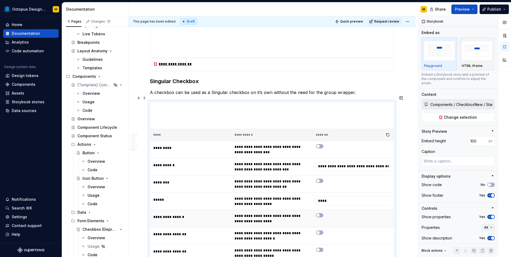
click at [348, 210] on td at bounding box center [352, 218] width 81 height 17
click at [334, 197] on input "****" at bounding box center [353, 201] width 75 height 10
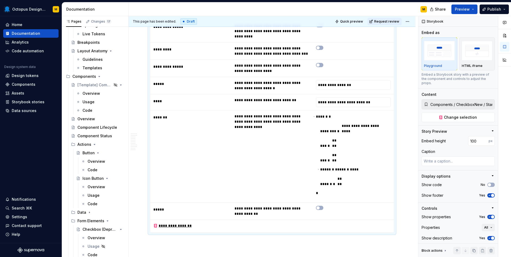
scroll to position [1577, 0]
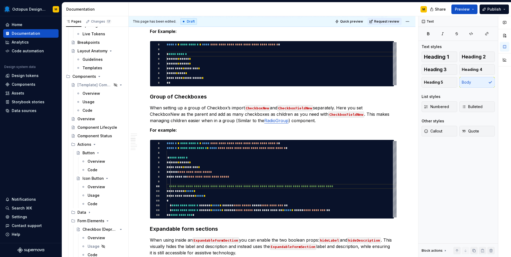
scroll to position [647, 0]
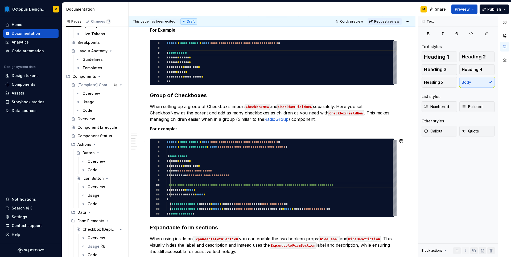
click at [225, 205] on div "**********" at bounding box center [281, 178] width 230 height 77
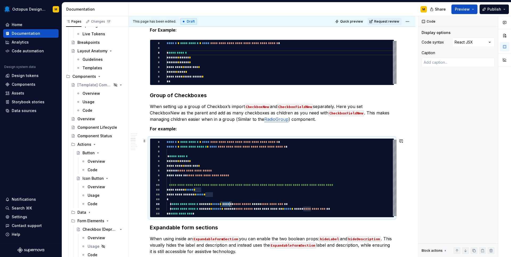
scroll to position [14, 63]
click at [225, 205] on div "**********" at bounding box center [281, 178] width 230 height 77
drag, startPoint x: 220, startPoint y: 208, endPoint x: 234, endPoint y: 209, distance: 13.6
click at [234, 209] on div "**********" at bounding box center [281, 178] width 230 height 77
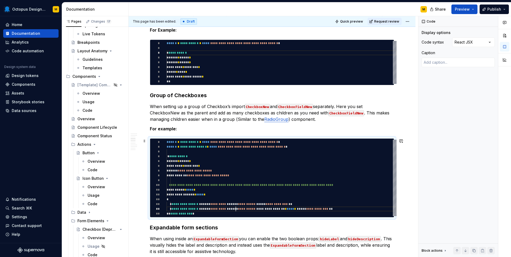
scroll to position [19, 69]
click at [268, 227] on h3 "Expandable form sections" at bounding box center [272, 227] width 244 height 7
drag, startPoint x: 201, startPoint y: 73, endPoint x: 169, endPoint y: 73, distance: 32.2
click at [169, 73] on div "**** * * **** *" at bounding box center [281, 72] width 230 height 5
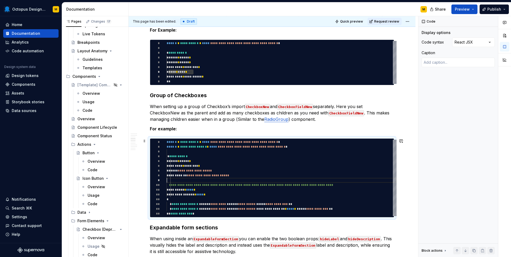
click at [203, 178] on div "**********" at bounding box center [281, 178] width 230 height 77
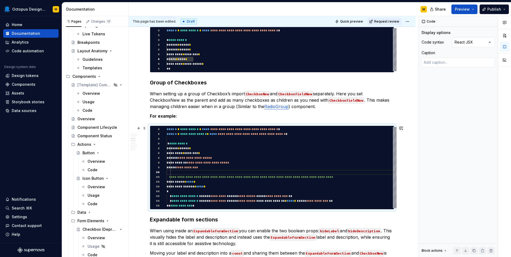
scroll to position [660, 0]
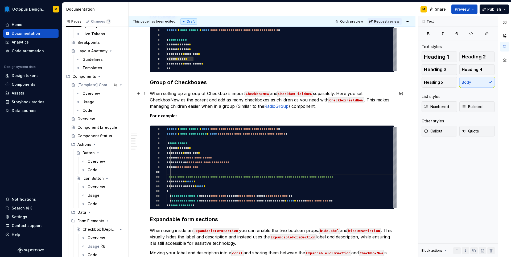
click at [298, 105] on p "When setting up a group of Checkbox’s import CheckboxNew and CheckboxFieldNew s…" at bounding box center [272, 99] width 244 height 19
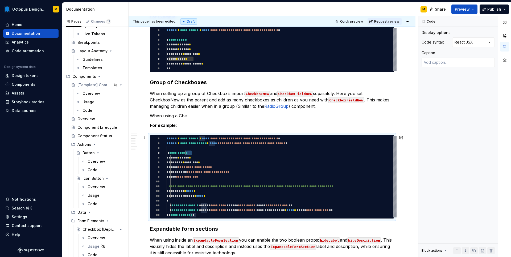
drag, startPoint x: 191, startPoint y: 153, endPoint x: 186, endPoint y: 153, distance: 4.3
click at [186, 153] on div "**********" at bounding box center [281, 176] width 230 height 81
click at [187, 151] on div "**********" at bounding box center [281, 176] width 230 height 81
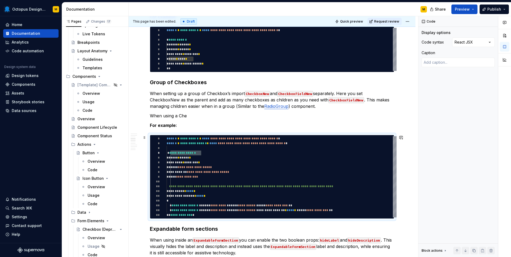
click at [193, 144] on div "**********" at bounding box center [281, 176] width 230 height 81
click at [185, 216] on div "**********" at bounding box center [281, 176] width 230 height 81
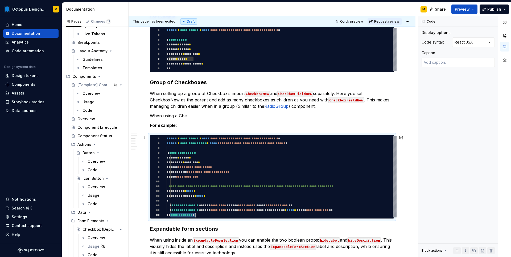
scroll to position [29, 35]
click at [200, 207] on div "**********" at bounding box center [281, 176] width 230 height 81
click at [201, 210] on div "**********" at bounding box center [281, 176] width 230 height 81
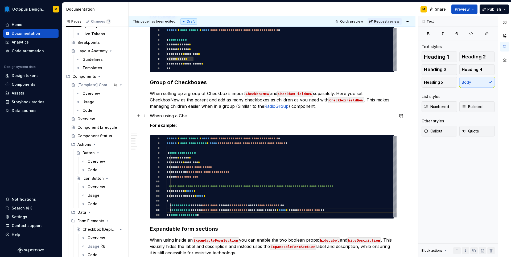
click at [190, 114] on p "When using a Che" at bounding box center [272, 116] width 244 height 6
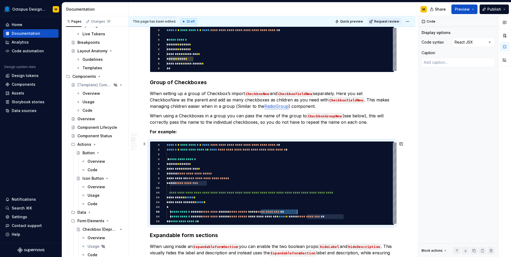
drag, startPoint x: 261, startPoint y: 213, endPoint x: 298, endPoint y: 212, distance: 36.7
click at [298, 212] on div "**********" at bounding box center [281, 183] width 230 height 81
drag, startPoint x: 308, startPoint y: 218, endPoint x: 344, endPoint y: 218, distance: 35.4
click at [344, 218] on div "**********" at bounding box center [281, 183] width 230 height 81
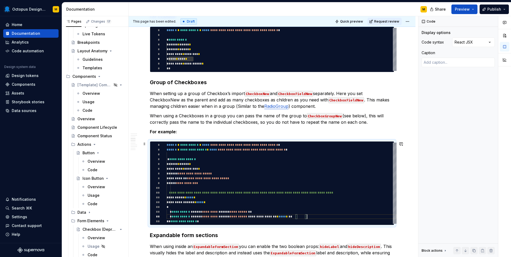
scroll to position [24, 140]
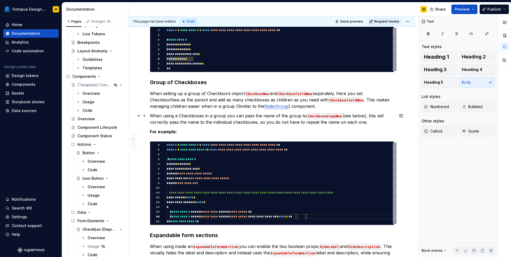
click at [366, 123] on p "When using a Checkboxes in a group you can pass the name of the group to Checkb…" at bounding box center [272, 119] width 244 height 13
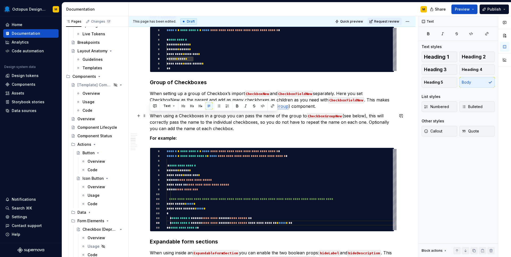
drag, startPoint x: 232, startPoint y: 127, endPoint x: 150, endPoint y: 117, distance: 83.1
click at [150, 117] on p "When using a Checkboxes in a group you can pass the name of the group to Checkb…" at bounding box center [272, 122] width 244 height 19
copy p "When using a Checkboxes in a group you can pass the name of the group to Checkb…"
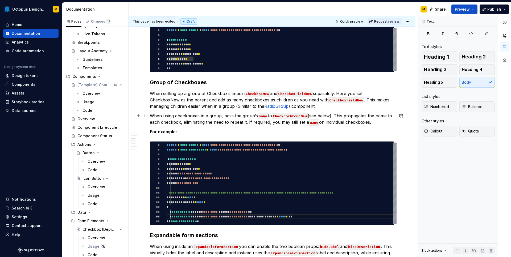
click at [266, 124] on p "When using checkboxes in a group, pass the group’s name to CheckboxGroupNew (se…" at bounding box center [272, 119] width 244 height 13
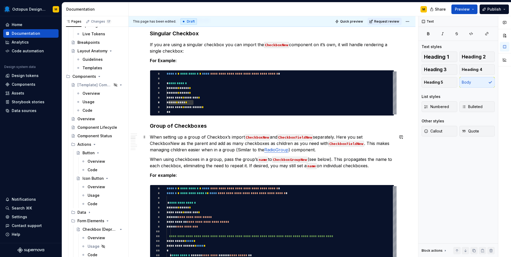
scroll to position [614, 0]
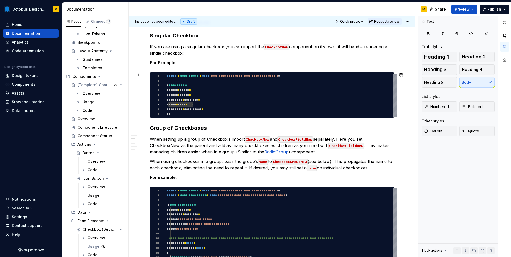
click at [177, 105] on div "**********" at bounding box center [281, 95] width 230 height 43
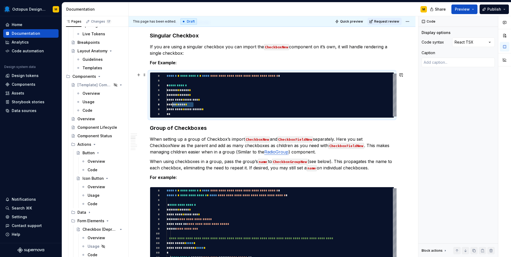
scroll to position [29, 0]
drag, startPoint x: 194, startPoint y: 105, endPoint x: 167, endPoint y: 104, distance: 26.9
click at [167, 104] on div "**********" at bounding box center [281, 95] width 230 height 43
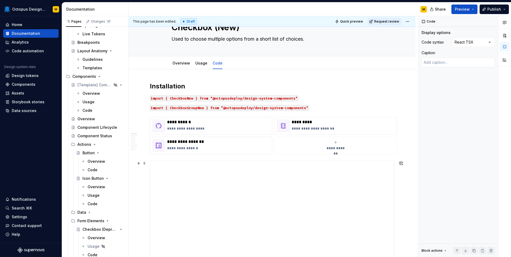
scroll to position [0, 0]
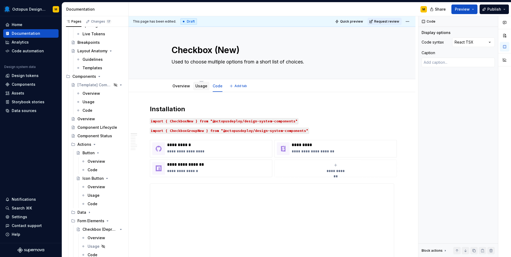
click at [204, 90] on div "Usage" at bounding box center [201, 86] width 16 height 9
click at [191, 145] on p "**********" at bounding box center [218, 145] width 103 height 5
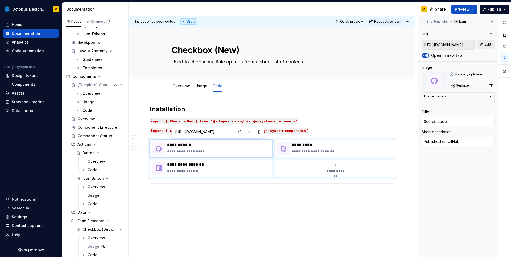
click at [489, 43] on span "Edit" at bounding box center [487, 44] width 7 height 5
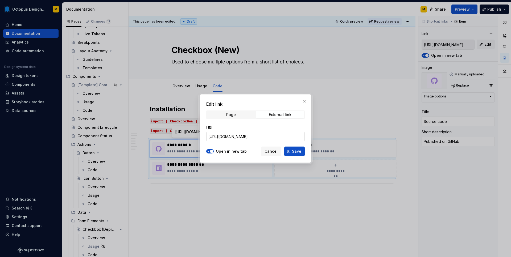
click at [250, 135] on input "https://github.com/OctopusDeploy/OctopusDeploy/tree/main/frontend/packages/desi…" at bounding box center [255, 137] width 98 height 10
paste input "CheckboxNew"
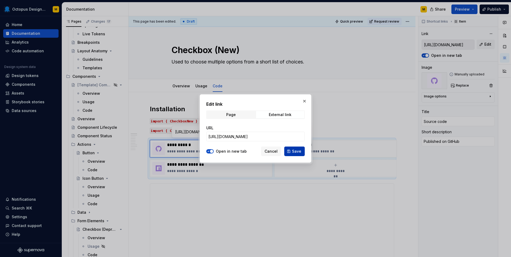
click at [298, 150] on span "Save" at bounding box center [296, 151] width 9 height 5
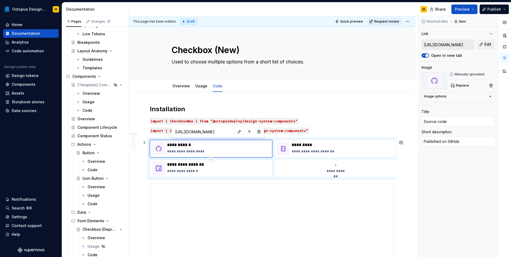
click at [225, 170] on p "**********" at bounding box center [218, 171] width 103 height 5
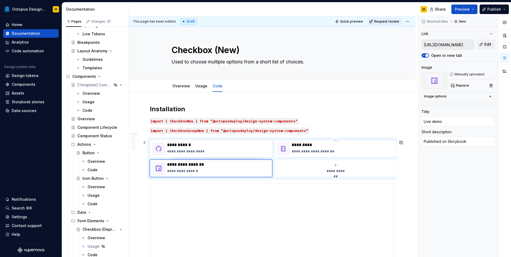
click at [329, 148] on div "**********" at bounding box center [342, 149] width 103 height 13
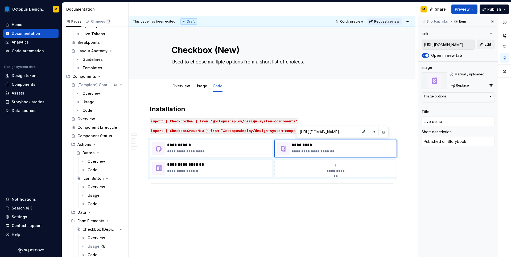
click at [449, 46] on input "https://components.octopus.design/?path=/docs/components-radiogroup--docs" at bounding box center [447, 45] width 52 height 10
click at [483, 44] on button "Edit" at bounding box center [485, 45] width 18 height 10
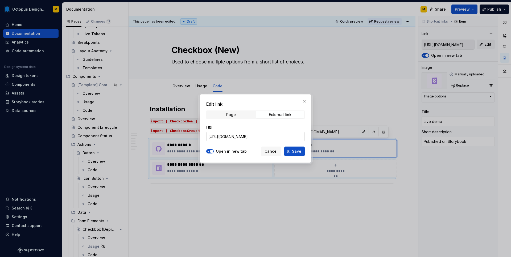
click at [261, 135] on input "https://components.octopus.design/?path=/docs/components-radiogroup--docs" at bounding box center [255, 137] width 98 height 10
paste input "checkboxnew"
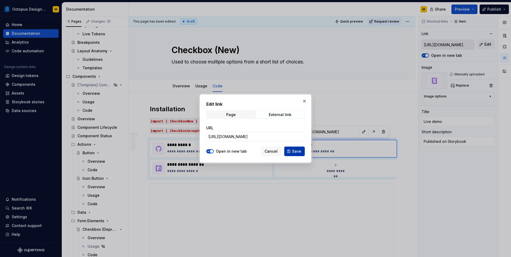
click at [298, 152] on span "Save" at bounding box center [296, 151] width 9 height 5
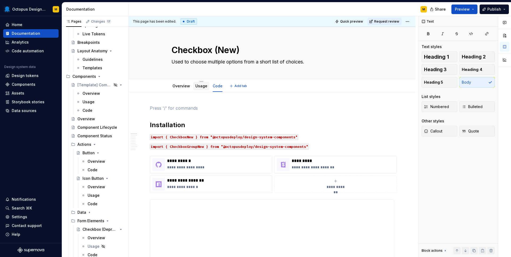
click at [199, 85] on link "Usage" at bounding box center [201, 86] width 12 height 5
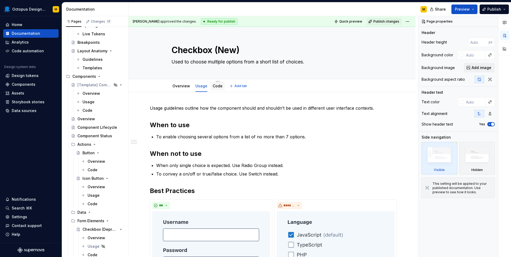
click at [219, 86] on link "Code" at bounding box center [217, 86] width 10 height 5
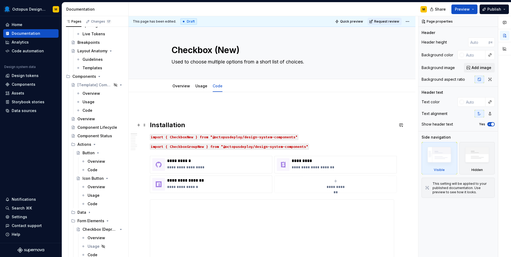
click at [148, 127] on div "**********" at bounding box center [272, 136] width 289 height 241
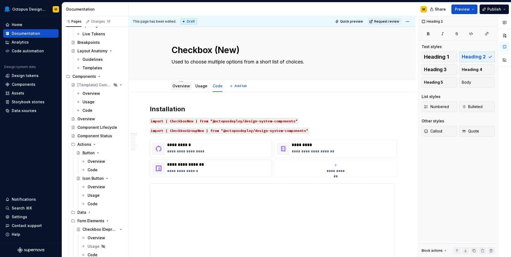
click at [187, 86] on link "Overview" at bounding box center [181, 86] width 18 height 5
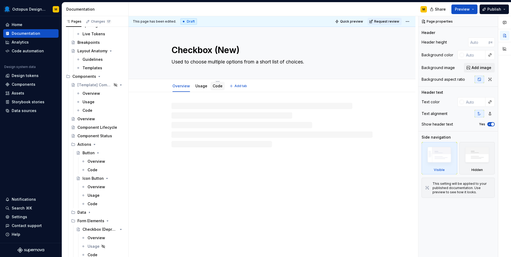
click at [215, 87] on link "Code" at bounding box center [217, 86] width 10 height 5
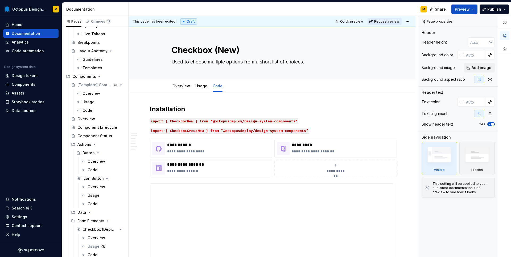
click at [389, 21] on span "Request review" at bounding box center [386, 21] width 25 height 4
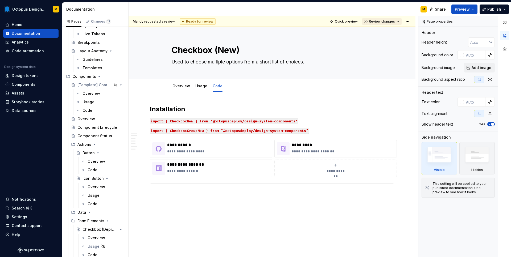
click at [401, 21] on button "Review changes" at bounding box center [381, 21] width 39 height 7
click at [410, 20] on html "Octopus Design System M Home Documentation Analytics Code automation Design sys…" at bounding box center [255, 128] width 511 height 257
click at [425, 41] on div "Open preview" at bounding box center [433, 40] width 35 height 5
click at [400, 21] on button "Review changes" at bounding box center [381, 21] width 39 height 7
click at [409, 20] on html "Octopus Design System M Home Documentation Analytics Code automation Design sys…" at bounding box center [255, 128] width 511 height 257
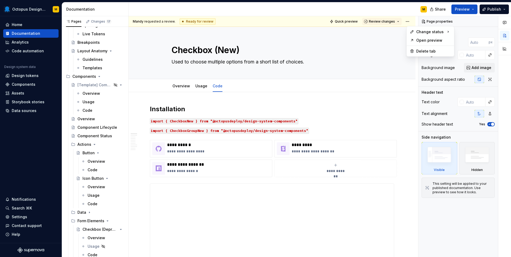
click at [350, 21] on html "Octopus Design System M Home Documentation Analytics Code automation Design sys…" at bounding box center [255, 128] width 511 height 257
click at [341, 21] on span "Quick preview" at bounding box center [346, 21] width 23 height 4
click at [409, 23] on html "Octopus Design System M Home Documentation Analytics Code automation Design sys…" at bounding box center [255, 128] width 511 height 257
click at [415, 39] on div "Open preview" at bounding box center [429, 40] width 45 height 9
click at [356, 63] on textarea "Used to choose multiple options from a short list of choices." at bounding box center [270, 62] width 201 height 9
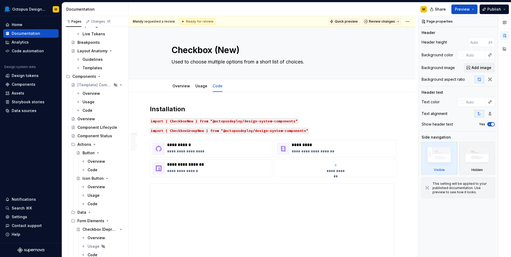
click at [348, 21] on span "Quick preview" at bounding box center [346, 21] width 23 height 4
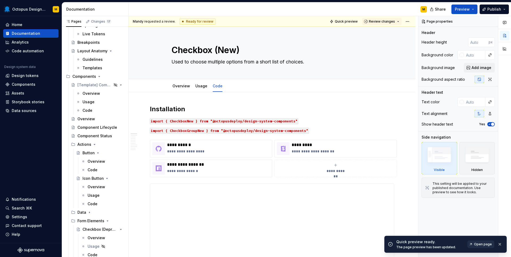
click at [481, 246] on span "Open page" at bounding box center [483, 245] width 18 height 4
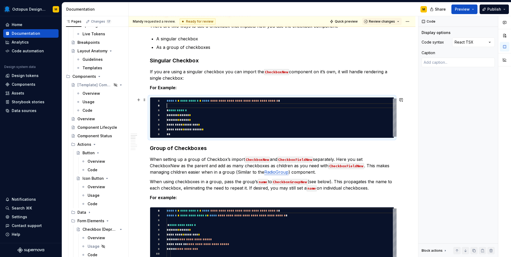
scroll to position [5, 0]
click at [198, 104] on div "**********" at bounding box center [281, 118] width 230 height 38
click at [197, 103] on div "**********" at bounding box center [281, 118] width 230 height 38
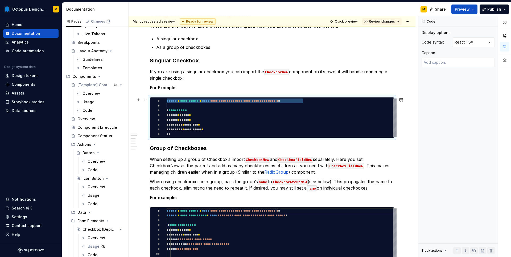
click at [197, 103] on div "**********" at bounding box center [281, 118] width 230 height 38
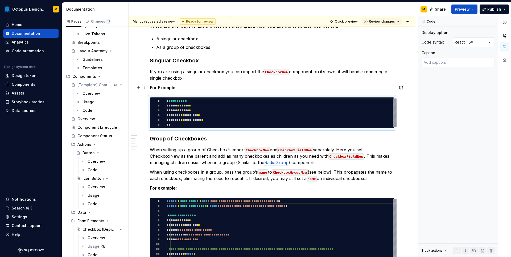
click at [186, 89] on p "For Example:" at bounding box center [272, 88] width 244 height 6
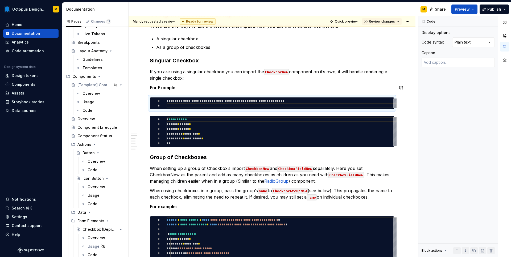
scroll to position [0, 134]
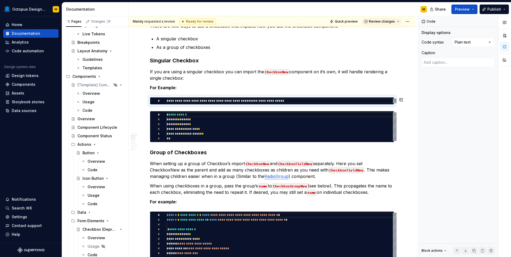
click at [465, 43] on div "Comments Open comments No comments yet Select ‘Comment’ from the block context …" at bounding box center [464, 136] width 93 height 241
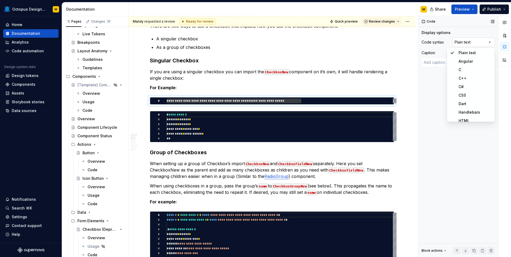
scroll to position [121, 0]
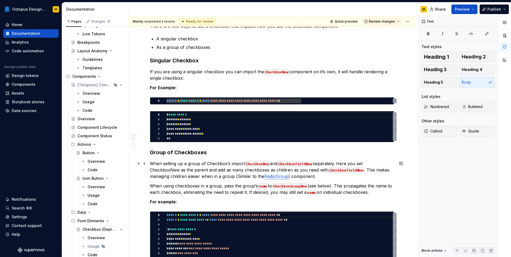
click at [232, 162] on p "When setting up a group of Checkbox’s import CheckboxNew and CheckboxFieldNew s…" at bounding box center [272, 170] width 244 height 19
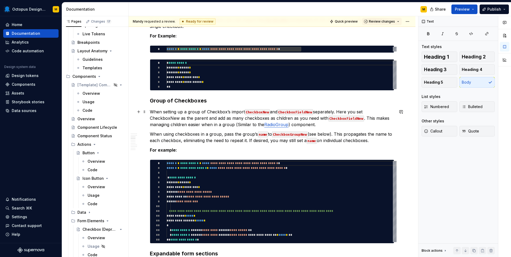
scroll to position [645, 0]
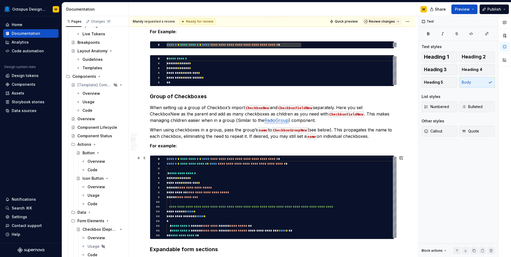
click at [213, 164] on div "**********" at bounding box center [281, 197] width 230 height 81
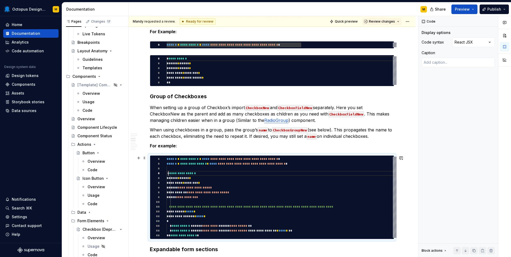
scroll to position [0, 0]
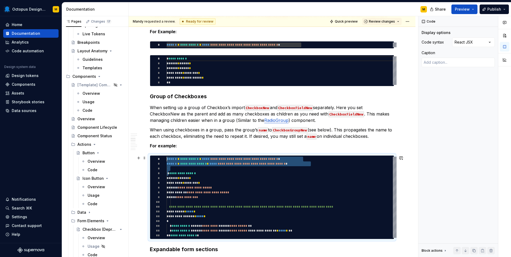
drag, startPoint x: 168, startPoint y: 175, endPoint x: 164, endPoint y: 156, distance: 18.7
click at [166, 157] on div "**********" at bounding box center [281, 197] width 230 height 81
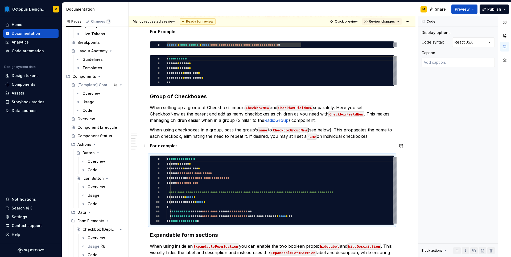
click at [183, 148] on p "For example:" at bounding box center [272, 146] width 244 height 6
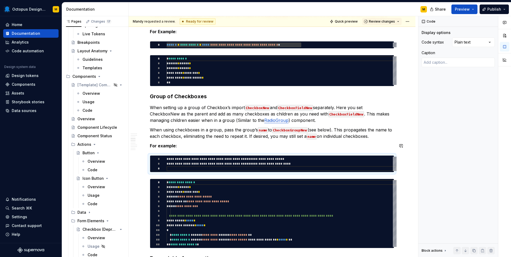
scroll to position [5, 142]
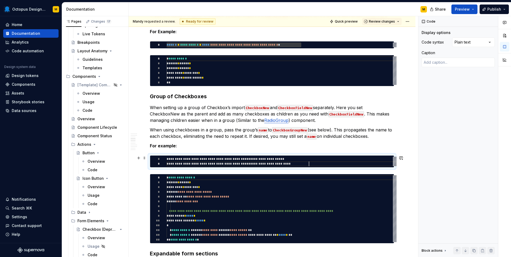
click at [166, 157] on div "**********" at bounding box center [281, 162] width 230 height 10
click at [469, 41] on div "Comments Open comments No comments yet Select ‘Comment’ from the block context …" at bounding box center [464, 136] width 93 height 241
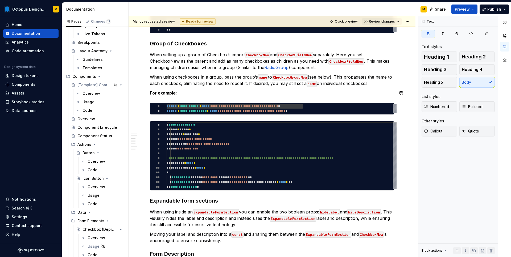
scroll to position [700, 0]
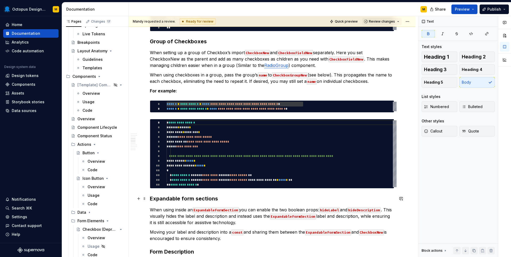
click at [239, 198] on h3 "Expandable form sections" at bounding box center [272, 198] width 244 height 7
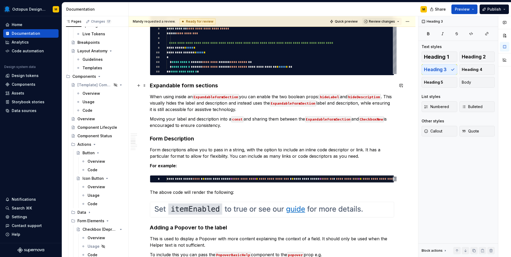
scroll to position [814, 0]
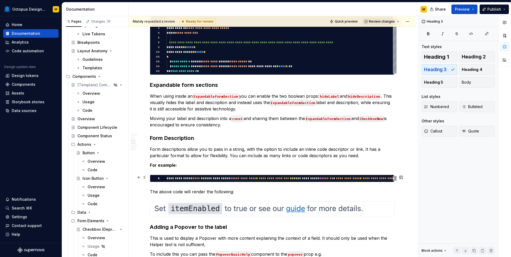
click at [229, 176] on div "**********" at bounding box center [272, 178] width 244 height 7
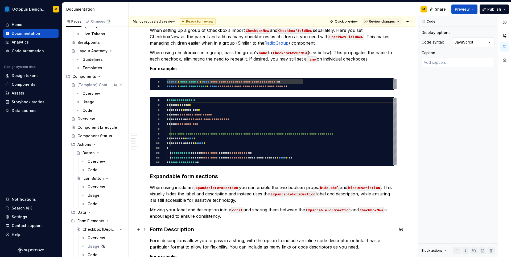
scroll to position [717, 0]
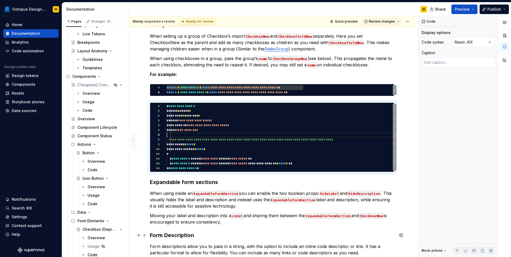
click at [232, 137] on div "**********" at bounding box center [281, 137] width 230 height 67
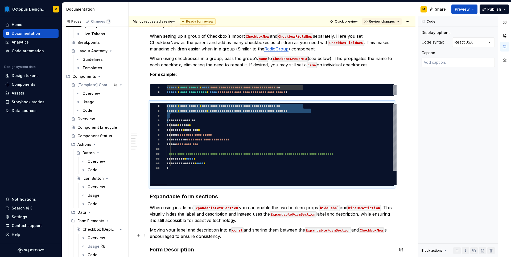
scroll to position [0, 0]
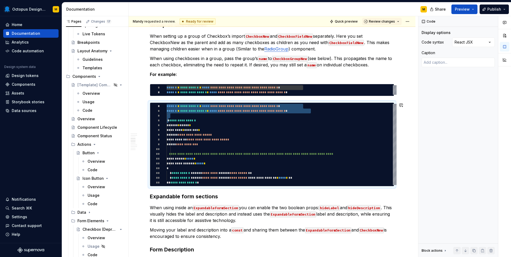
click at [216, 94] on div "**********" at bounding box center [281, 90] width 230 height 10
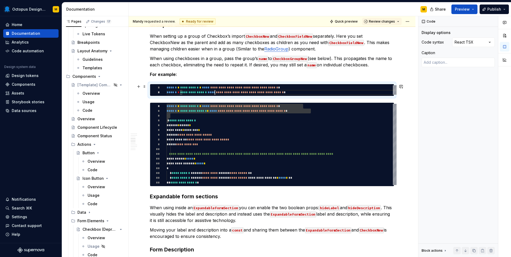
scroll to position [5, 48]
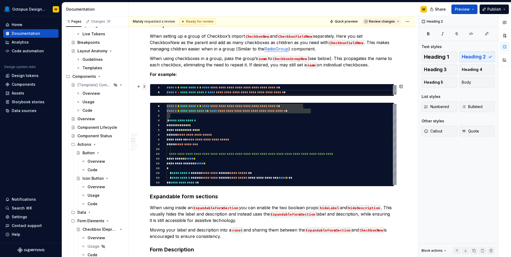
click at [145, 88] on span at bounding box center [144, 86] width 4 height 7
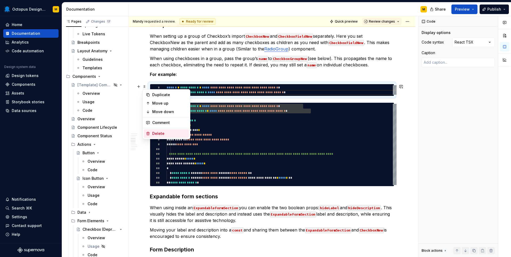
click at [156, 131] on div "Delete" at bounding box center [169, 133] width 35 height 5
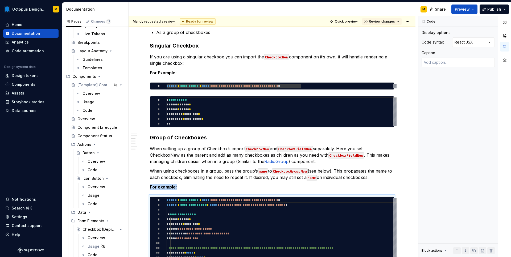
scroll to position [553, 0]
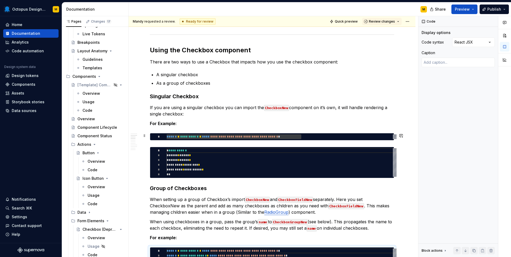
click at [173, 135] on div "**********" at bounding box center [281, 137] width 230 height 5
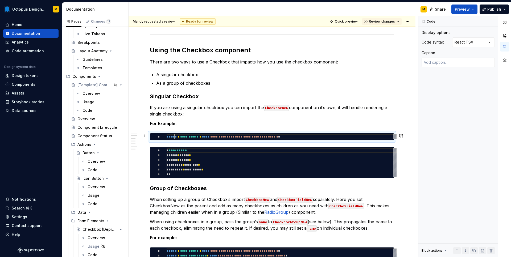
click at [173, 135] on div "**********" at bounding box center [281, 137] width 230 height 5
click at [166, 150] on div at bounding box center [163, 150] width 7 height 5
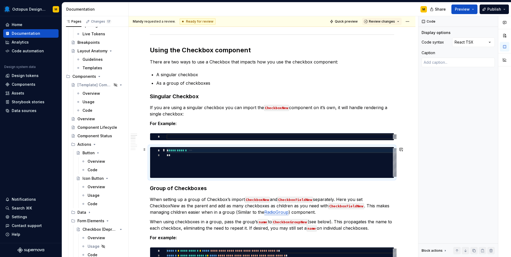
click at [163, 149] on div at bounding box center [163, 150] width 7 height 5
click at [169, 152] on div "**********" at bounding box center [281, 162] width 230 height 29
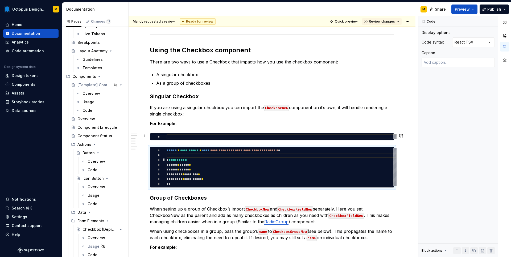
click at [162, 133] on div "*" at bounding box center [272, 136] width 244 height 7
click at [161, 137] on div at bounding box center [158, 137] width 16 height 5
click at [145, 136] on span at bounding box center [144, 135] width 4 height 7
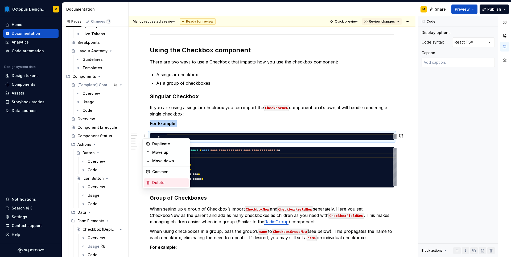
click at [160, 181] on div "Delete" at bounding box center [169, 182] width 35 height 5
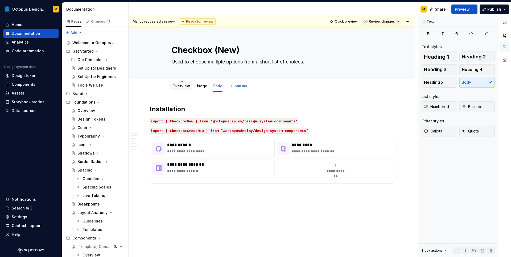
click at [186, 86] on link "Overview" at bounding box center [181, 86] width 18 height 5
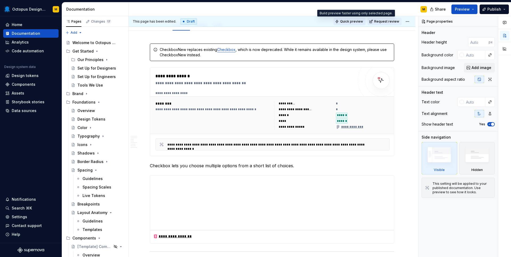
click at [358, 21] on span "Quick preview" at bounding box center [351, 21] width 23 height 4
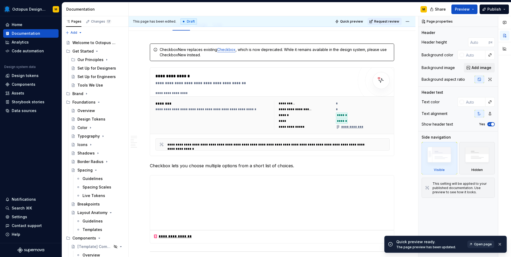
click at [482, 244] on span "Open page" at bounding box center [483, 245] width 18 height 4
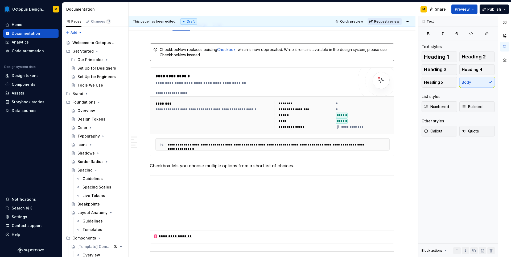
click at [390, 20] on span "Request review" at bounding box center [386, 21] width 25 height 4
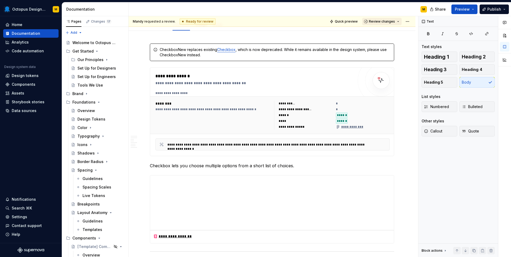
click at [385, 21] on span "Review changes" at bounding box center [382, 21] width 26 height 4
